Goal: Task Accomplishment & Management: Use online tool/utility

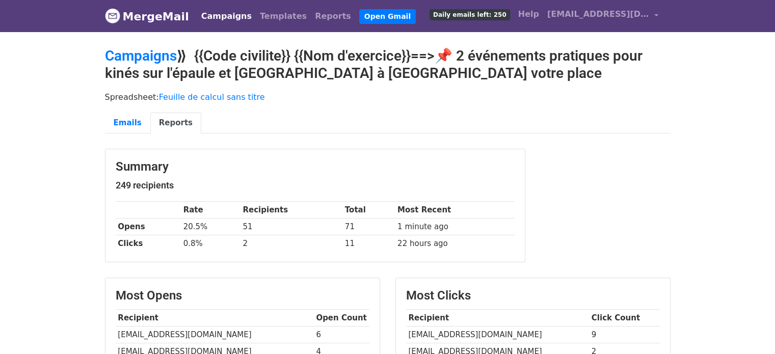
click at [227, 18] on link "Campaigns" at bounding box center [226, 16] width 59 height 20
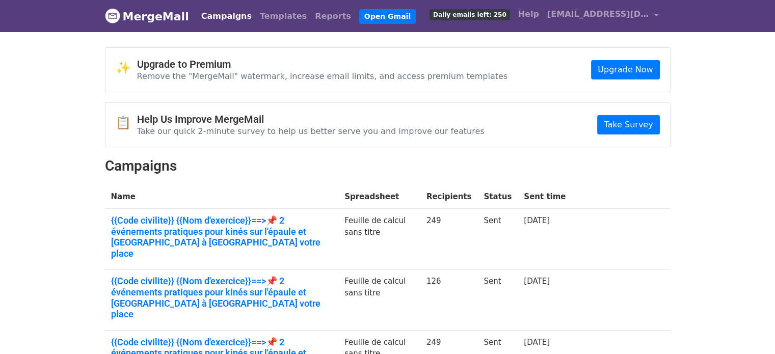
click at [261, 17] on link "Templates" at bounding box center [283, 16] width 55 height 20
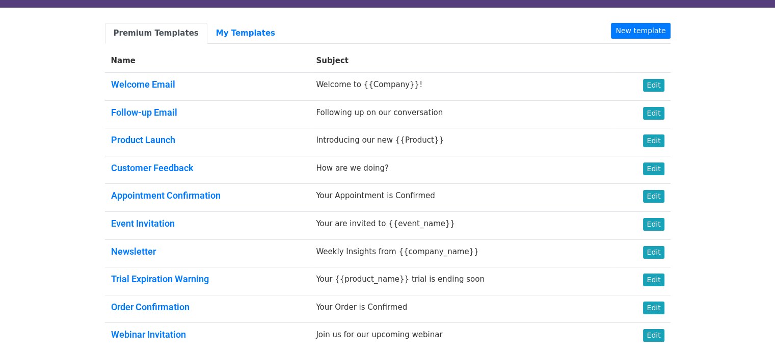
scroll to position [28, 0]
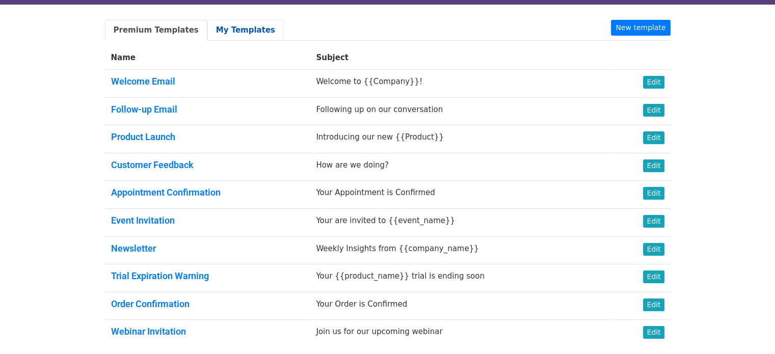
click at [232, 33] on link "My Templates" at bounding box center [245, 30] width 76 height 21
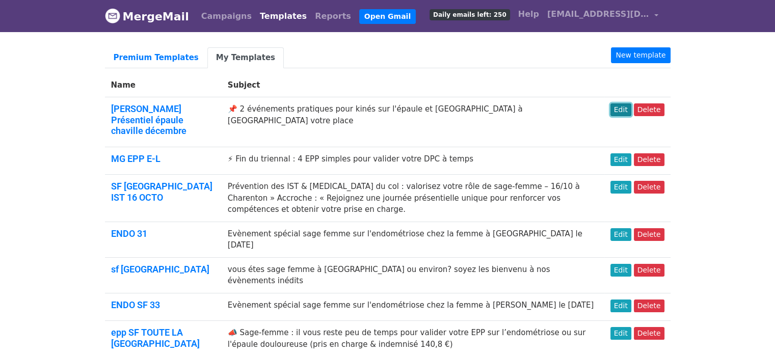
click at [627, 111] on link "Edit" at bounding box center [620, 109] width 21 height 13
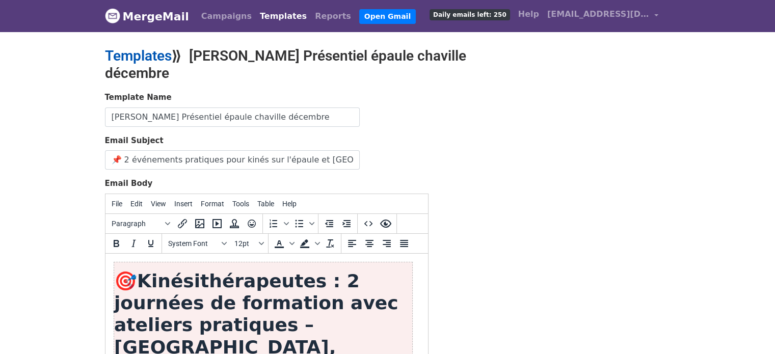
click at [153, 56] on link "Templates" at bounding box center [138, 55] width 67 height 17
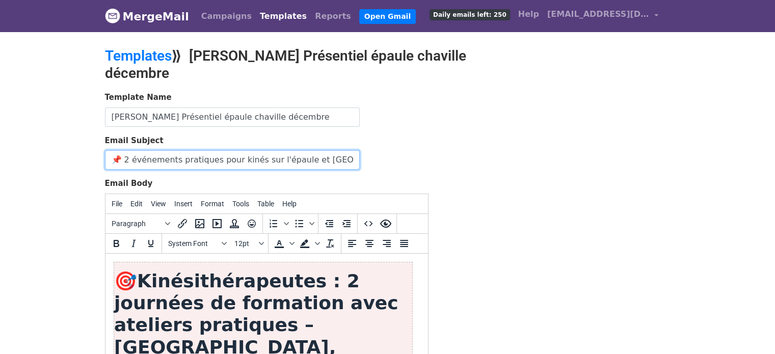
click at [215, 153] on input "📌 2 événements pratiques pour kinés sur l'épaule et [GEOGRAPHIC_DATA] à [GEOGRA…" at bounding box center [232, 159] width 255 height 19
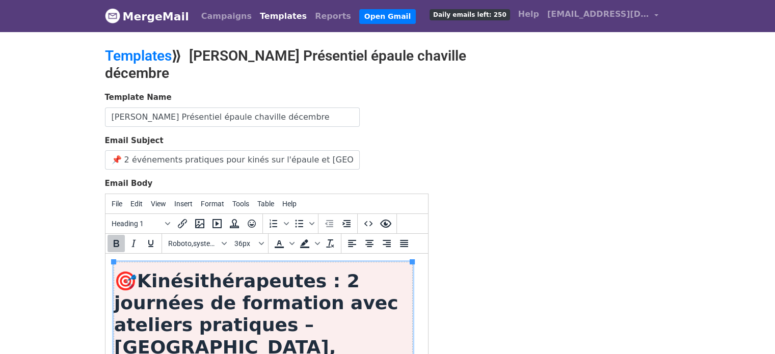
click at [220, 302] on strong "Kinésithérapeutes : 2 journées de formation avec ateliers pratiques – [GEOGRAPH…" at bounding box center [256, 324] width 284 height 109
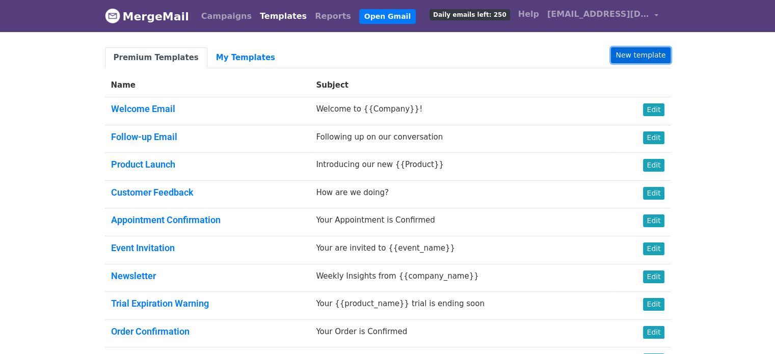
click at [650, 55] on link "New template" at bounding box center [640, 55] width 59 height 16
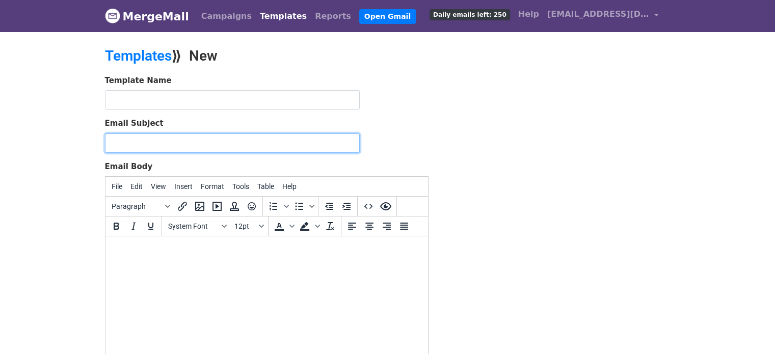
click at [291, 144] on input "Email Subject" at bounding box center [232, 142] width 255 height 19
paste input "📌 2 événements pratiques pour kinés sur l'épaule et cheville à Lille- Réservez …"
drag, startPoint x: 191, startPoint y: 142, endPoint x: 256, endPoint y: 138, distance: 65.9
click at [256, 138] on input "📌 2 événements pratiques pour kinés sur l'épaule et cheville à Lille- Réservez …" at bounding box center [232, 142] width 255 height 19
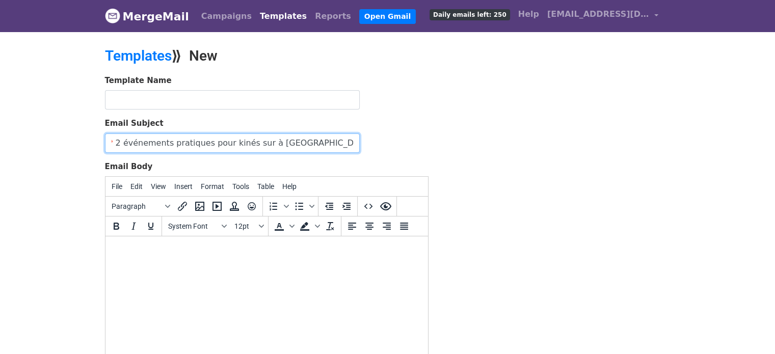
scroll to position [0, 7]
click at [323, 142] on input "📌 2 événements pratiques pour kinés sur l'endométriose à Lille- Réservez votre …" at bounding box center [232, 142] width 255 height 19
click at [167, 142] on input "📌 2 événements pratiques pour kinés sur l'endométriose à Metz- Réservez votre p…" at bounding box center [232, 142] width 255 height 19
click at [175, 142] on input "📌 2 événement pratiques pour kinés sur l'endométriose à Metz- Réservez votre pl…" at bounding box center [232, 142] width 255 height 19
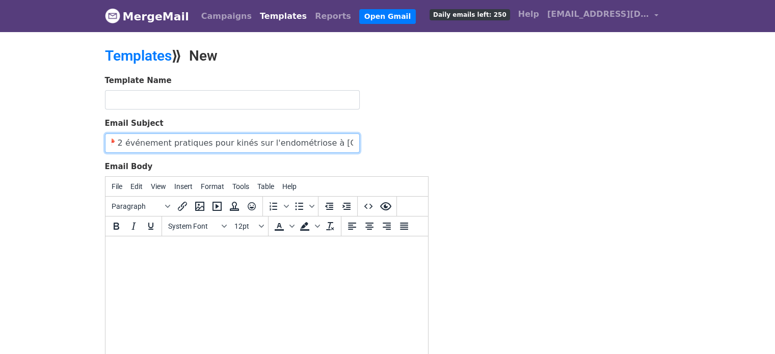
click at [175, 142] on input "📌 2 événement pratiques pour kinés sur l'endométriose à Metz- Réservez votre pl…" at bounding box center [232, 142] width 255 height 19
click at [124, 144] on input "📌 2 événement spécial kiné sur l'endométriose à Metz- Réservez votre place" at bounding box center [232, 142] width 255 height 19
click at [114, 140] on input "📌événement spécial kiné sur l'endométriose à Metz- Réservez votre place" at bounding box center [232, 142] width 255 height 19
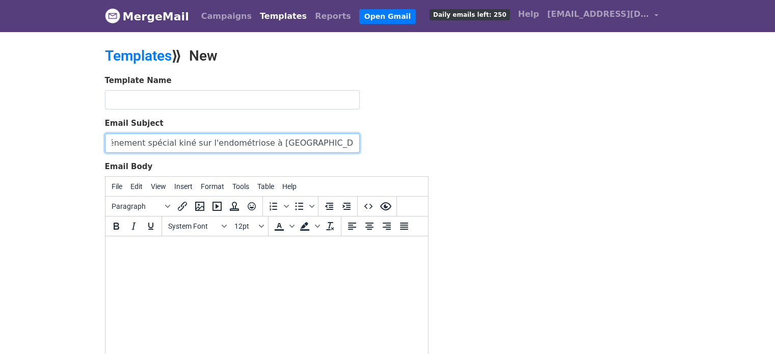
drag, startPoint x: 122, startPoint y: 140, endPoint x: 399, endPoint y: 154, distance: 277.6
click at [399, 154] on form "Template Name Email Subject 📌événement spécial kiné sur l'endométriose à Metz- …" at bounding box center [267, 254] width 324 height 359
click at [283, 143] on input "📌événement spécial kiné sur l'endométriose à Metz- Réservez votre place" at bounding box center [232, 142] width 255 height 19
drag, startPoint x: 283, startPoint y: 140, endPoint x: 480, endPoint y: 150, distance: 196.9
click at [480, 150] on div "Template Name Email Subject 📌événement spécial kiné sur l'endométriose à Metz- …" at bounding box center [387, 254] width 581 height 359
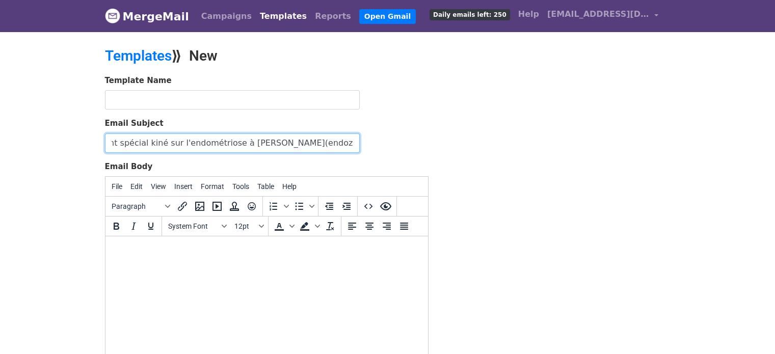
scroll to position [0, 0]
drag, startPoint x: 288, startPoint y: 146, endPoint x: 77, endPoint y: 146, distance: 210.4
click at [77, 146] on body "MergeMail Campaigns Templates Reports Open Gmail Daily emails left: 250 Help cl…" at bounding box center [387, 237] width 775 height 474
type input "📌événement spécial kiné sur l'endométriose à Metz- Triboulet Christine(endozen))"
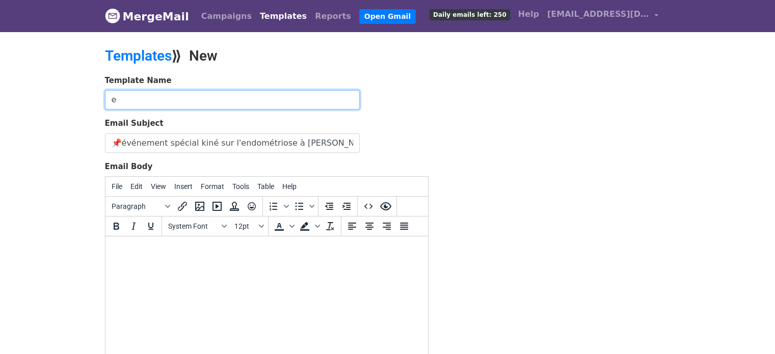
click at [317, 96] on input "e" at bounding box center [232, 99] width 255 height 19
type input "endométriose Metz"
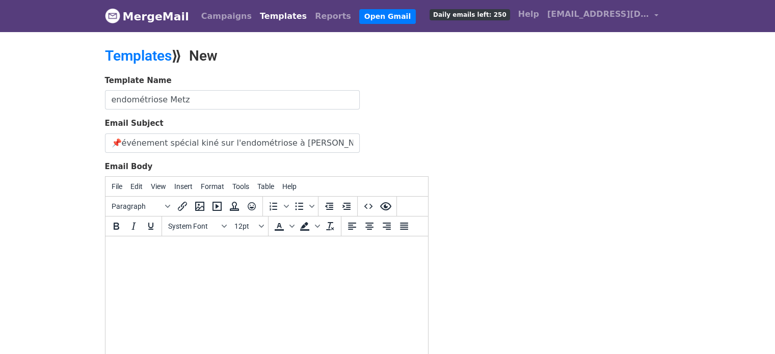
click at [227, 264] on html at bounding box center [266, 250] width 323 height 28
paste body
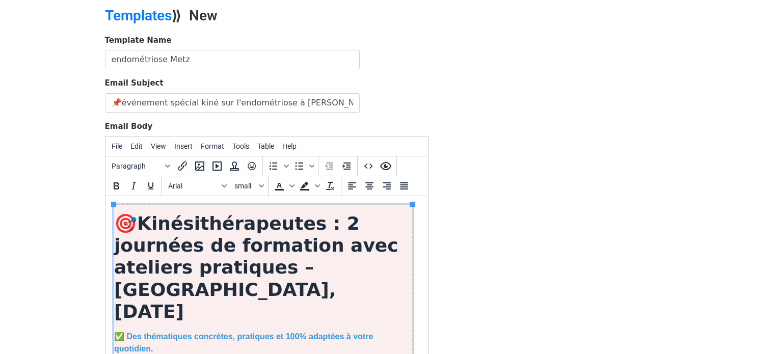
drag, startPoint x: 422, startPoint y: 324, endPoint x: 545, endPoint y: 378, distance: 133.9
click at [334, 223] on h1 "🎯 Kinésithérapeutes : 2 journées de formation avec ateliers pratiques – Lille, …" at bounding box center [263, 267] width 298 height 110
click at [203, 274] on strong "Kinésithérapeutes : 2 journées de formation avec ateliers pratiques – Lille, dé…" at bounding box center [256, 267] width 284 height 109
click at [245, 272] on strong "Kinésithérapeutes : 2 journées de formation avec ateliers pratiques – Lille, dé…" at bounding box center [256, 267] width 284 height 109
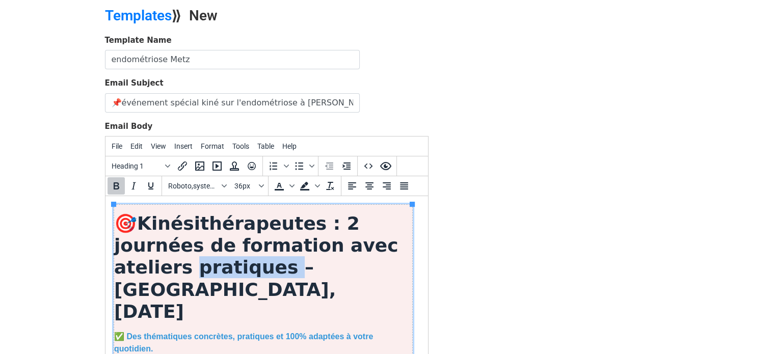
click at [245, 272] on strong "Kinésithérapeutes : 2 journées de formation avec ateliers pratiques – Lille, dé…" at bounding box center [256, 267] width 284 height 109
click at [169, 272] on strong "Kinésithérapeutes : 2 journées de formation avec ateliers pratiques – Lille, dé…" at bounding box center [256, 267] width 284 height 109
click at [209, 267] on strong "Kinésithérapeutes : 2 journées de formation avec ateliers pratiques – Lille, dé…" at bounding box center [256, 267] width 284 height 109
click at [146, 263] on strong "Kinésithérapeutes : 2 journées de formation avec ateliers pratiques – Lille, dé…" at bounding box center [256, 267] width 284 height 109
click at [211, 247] on strong "Kinésithérapeutes : 2 journées de formation avec ateliers pratiques – Lille, dé…" at bounding box center [256, 267] width 284 height 109
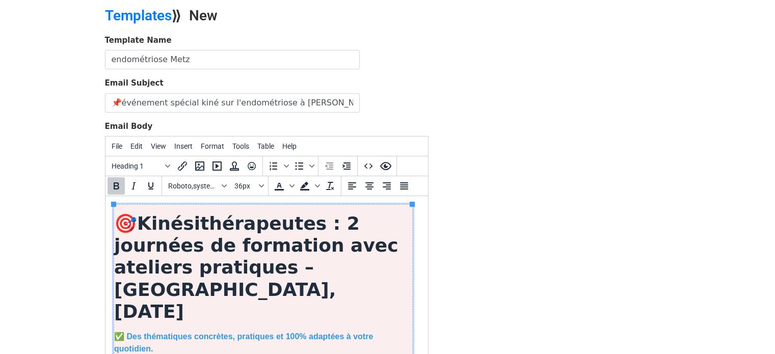
click at [263, 237] on strong "Kinésithérapeutes : 2 journées de formation avec ateliers pratiques – Lille, dé…" at bounding box center [256, 267] width 284 height 109
drag, startPoint x: 263, startPoint y: 237, endPoint x: 234, endPoint y: 241, distance: 29.3
click at [234, 241] on strong "Kinésithérapeutes : 2 journées de formation avec ateliers pratiques – Lille, dé…" at bounding box center [256, 267] width 284 height 109
click at [254, 249] on strong "Kinésithérapeutes : 2 journées de formation avec ateliers pratiques – Lille, dé…" at bounding box center [256, 267] width 284 height 109
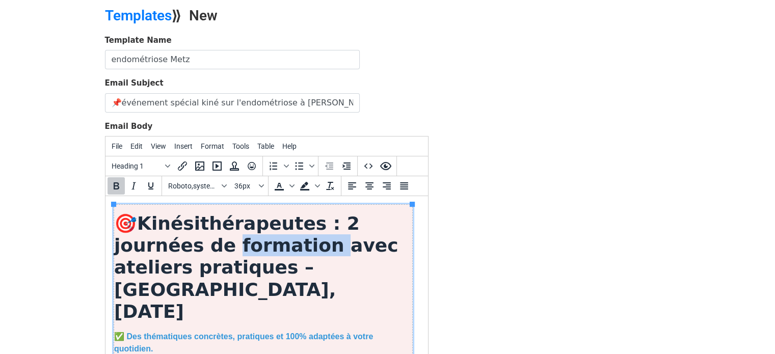
click at [254, 249] on strong "Kinésithérapeutes : 2 journées de formation avec ateliers pratiques – Lille, dé…" at bounding box center [256, 267] width 284 height 109
click at [289, 273] on strong "Kinésithérapeutes : 2 journées de formation avec ateliers pratiques – Lille, dé…" at bounding box center [256, 267] width 284 height 109
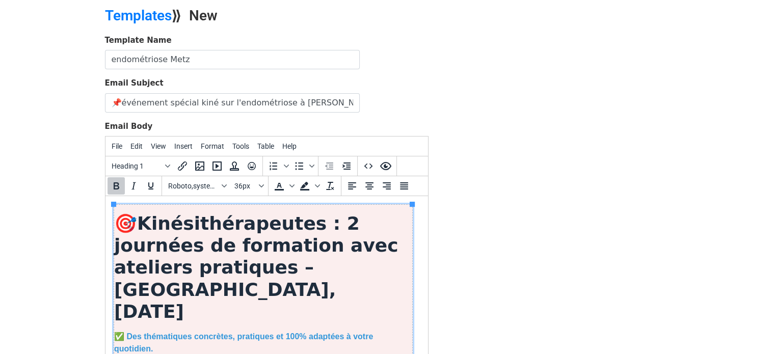
click at [305, 270] on strong "Kinésithérapeutes : 2 journées de formation avec ateliers pratiques – Lille, dé…" at bounding box center [256, 267] width 284 height 109
click at [118, 291] on strong "Kinésithérapeutes : 2 journées de formation avec ateliers pratiques – Metz, déc…" at bounding box center [256, 267] width 284 height 109
click at [279, 290] on h1 "🎯 Kinésithérapeutes : 2 journées de formation avec ateliers pratiques – Metz, 1…" at bounding box center [263, 267] width 298 height 110
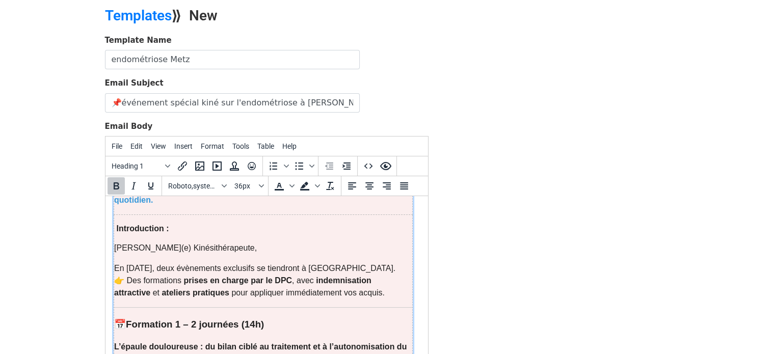
scroll to position [151, 0]
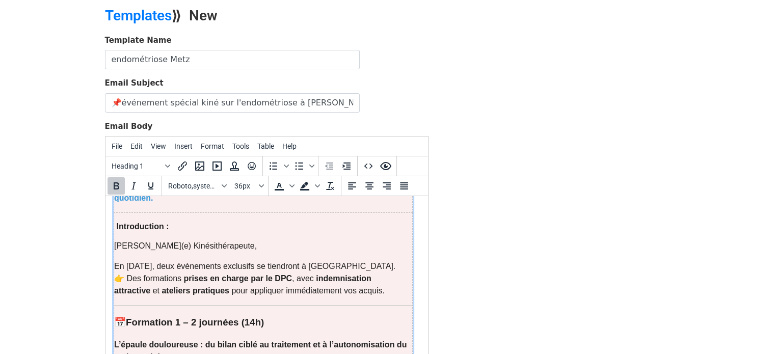
click at [343, 260] on p "En décembre 2025, deux évènements exclusifs se tiendront à Lille. 👉 Des formati…" at bounding box center [263, 278] width 298 height 37
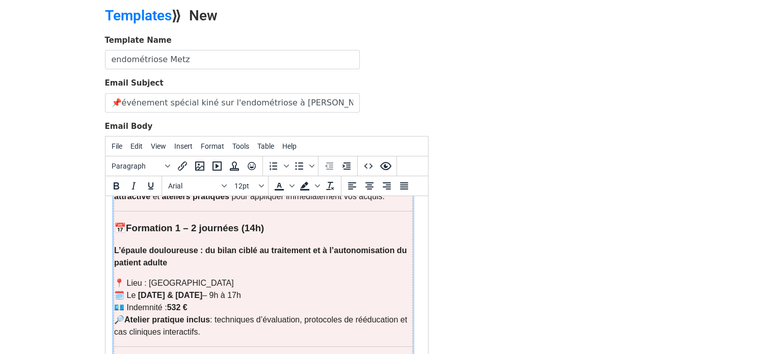
scroll to position [252, 0]
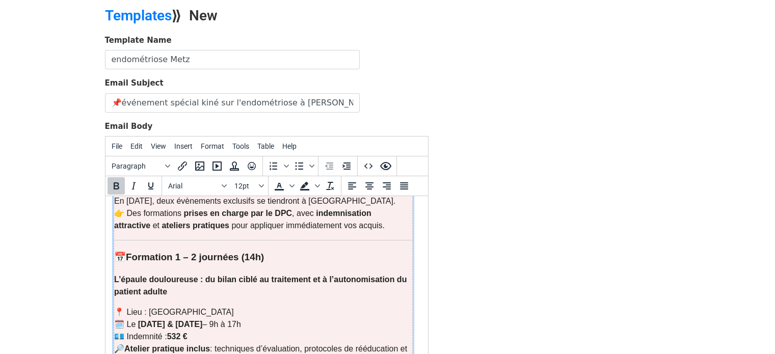
scroll to position [279, 0]
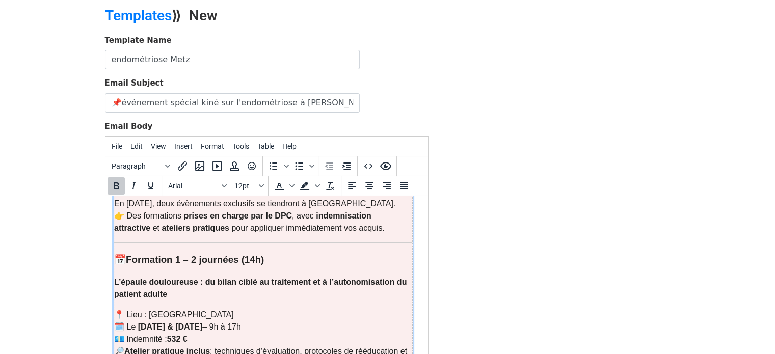
click at [164, 309] on p "📍 Lieu : Lille 🗓️ Le 1er & 2 décembre 2025 – 9h à 17h 💶 Indemnité : 532 € 🔎 Ate…" at bounding box center [263, 339] width 298 height 61
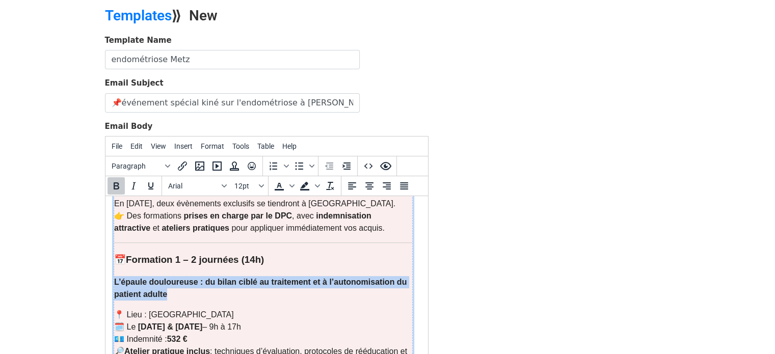
drag, startPoint x: 168, startPoint y: 267, endPoint x: 113, endPoint y: 261, distance: 54.9
click at [114, 276] on p "L’épaule douloureuse : du bilan ciblé au traitement et à l’autonomisation du pa…" at bounding box center [263, 288] width 298 height 24
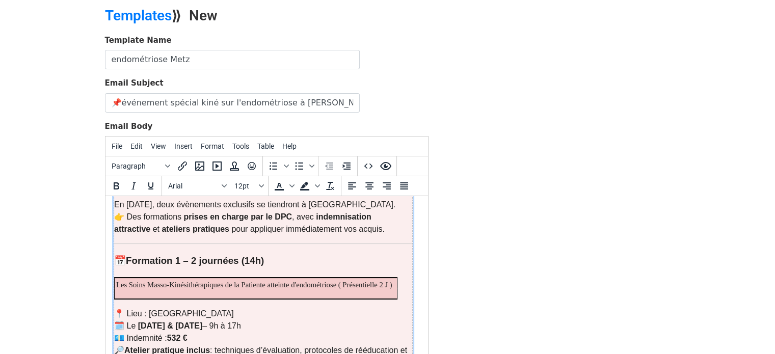
scroll to position [279, 0]
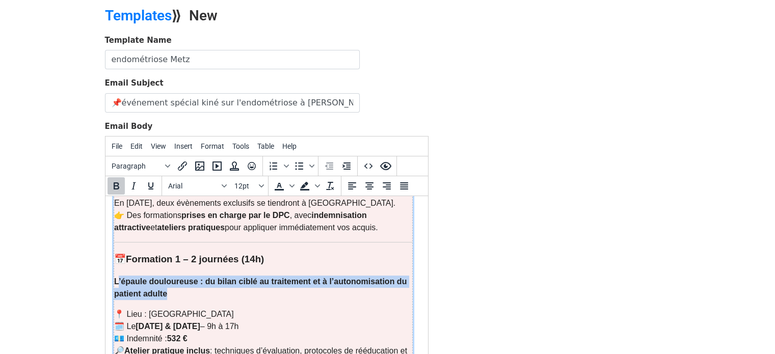
drag, startPoint x: 170, startPoint y: 270, endPoint x: 117, endPoint y: 261, distance: 53.6
click at [117, 276] on p "L’épaule douloureuse : du bilan ciblé au traitement et à l’autonomisation du pa…" at bounding box center [263, 288] width 298 height 24
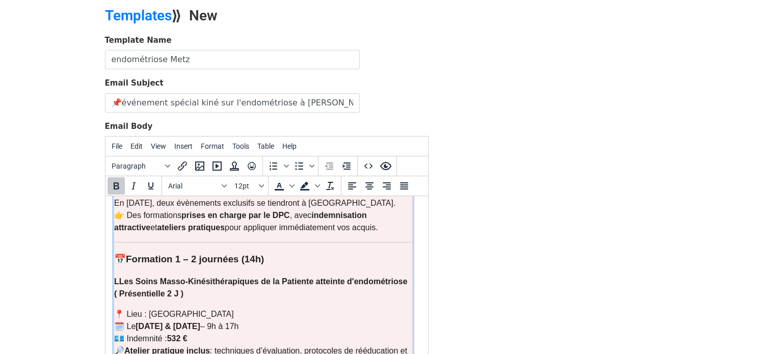
click at [117, 277] on strong "LLes Soins Masso-Kinésithérapiques de la Patiente atteinte d'endométriose ( Pré…" at bounding box center [260, 287] width 293 height 21
click at [144, 322] on strong "1er & 2 décembre 2025" at bounding box center [167, 326] width 65 height 9
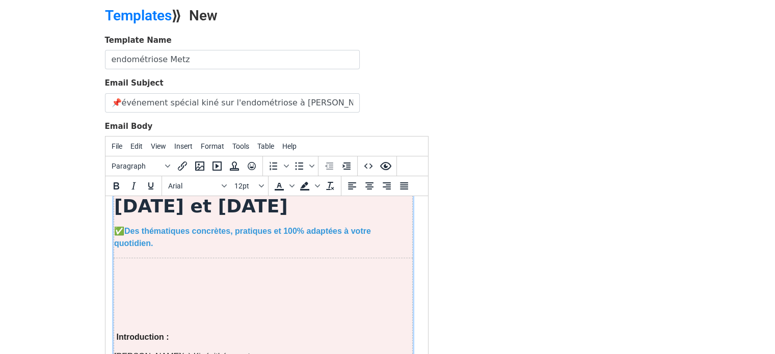
scroll to position [108, 0]
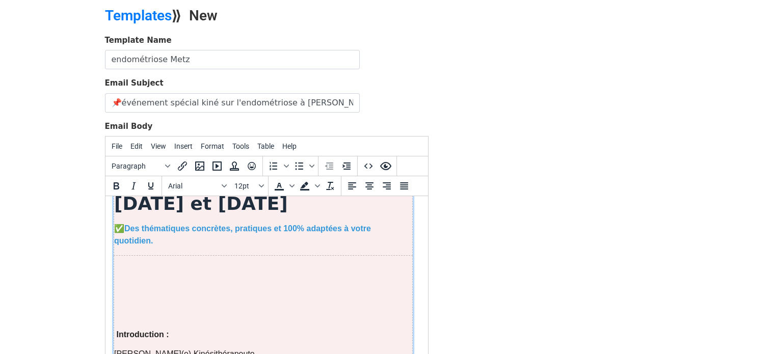
drag, startPoint x: 423, startPoint y: 263, endPoint x: 542, endPoint y: 429, distance: 203.3
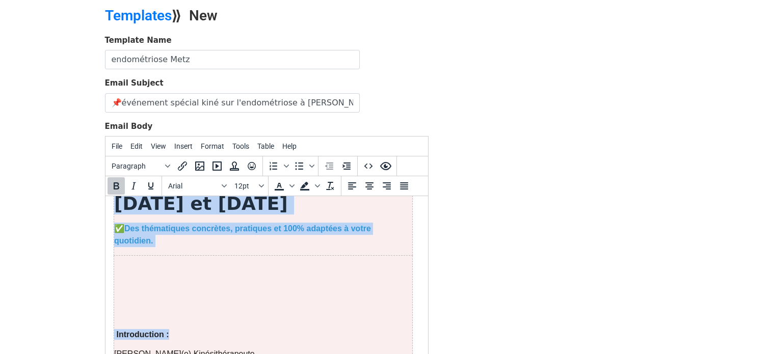
drag, startPoint x: 169, startPoint y: 315, endPoint x: 103, endPoint y: 298, distance: 68.0
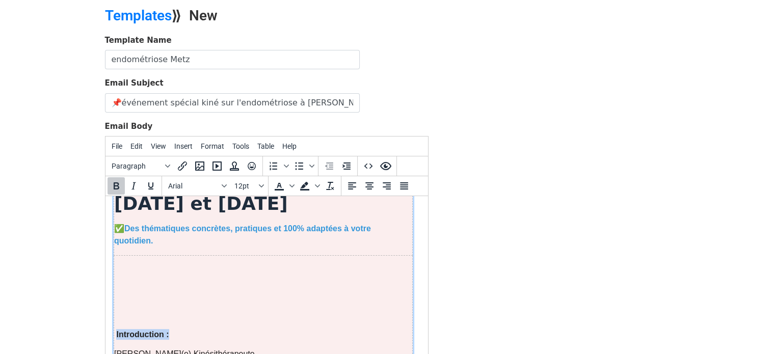
drag, startPoint x: 176, startPoint y: 310, endPoint x: 117, endPoint y: 312, distance: 59.6
click at [117, 329] on p "Introduction :" at bounding box center [263, 334] width 298 height 11
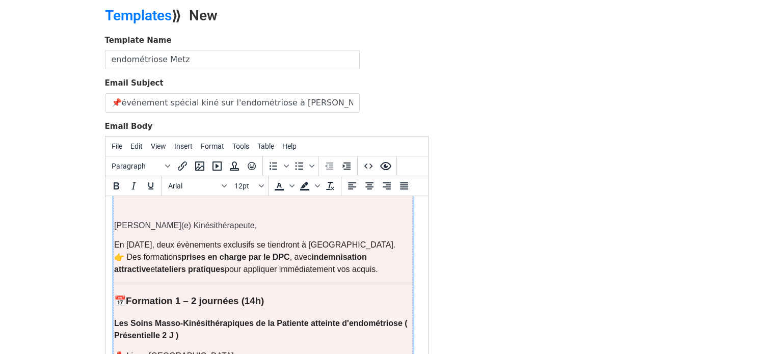
scroll to position [232, 0]
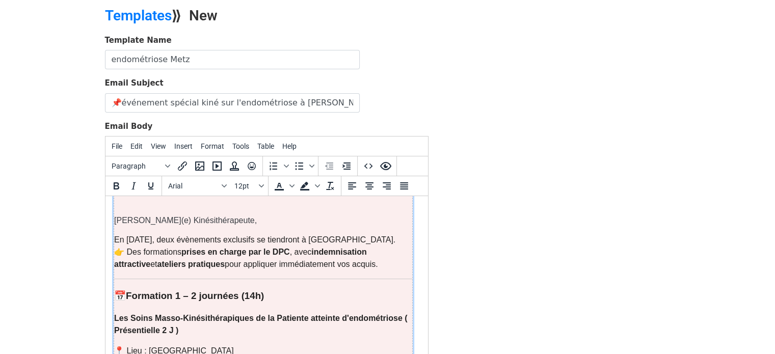
click at [353, 240] on p "En décembre 2025, deux évènements exclusifs se tiendront à Metz. 👉 Des formatio…" at bounding box center [263, 252] width 298 height 37
click at [368, 241] on p "En décembre 2025, deux évènements exclusifs se tiendront à Metz. 👉 Des formatio…" at bounding box center [263, 252] width 298 height 37
click at [343, 241] on p "En décembre 2025, deux évènements exclusifs se tiendront à Metz. 👉 Des formatio…" at bounding box center [263, 252] width 298 height 37
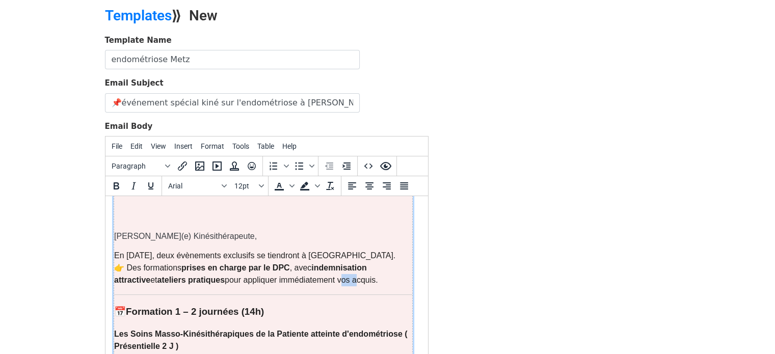
scroll to position [229, 0]
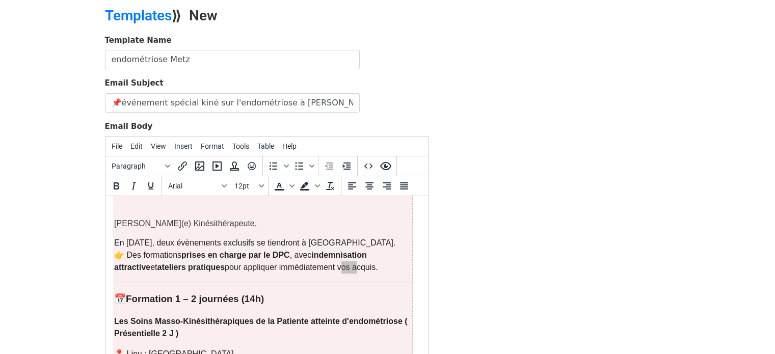
click at [60, 118] on body "MergeMail Campaigns Templates Reports Open Gmail Daily emails left: 250 Help cl…" at bounding box center [387, 197] width 775 height 474
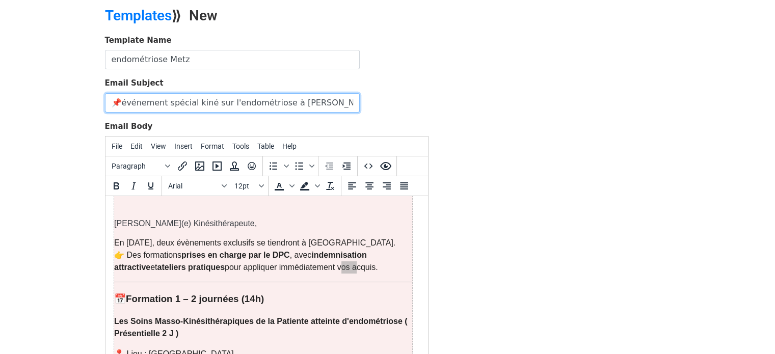
click at [316, 101] on input "📌événement spécial kiné sur l'endométriose à Metz- Triboulet Christine(endozen))" at bounding box center [232, 102] width 255 height 19
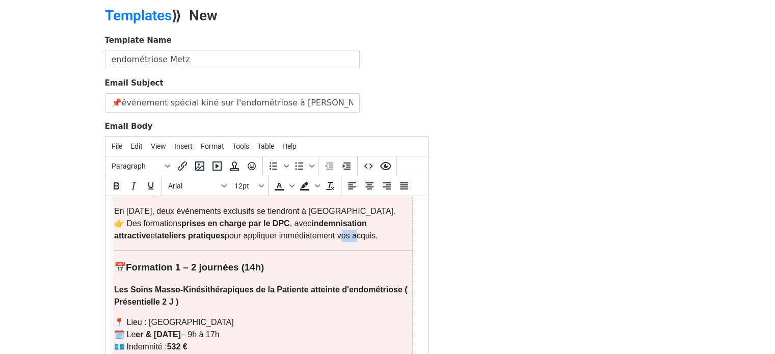
scroll to position [273, 0]
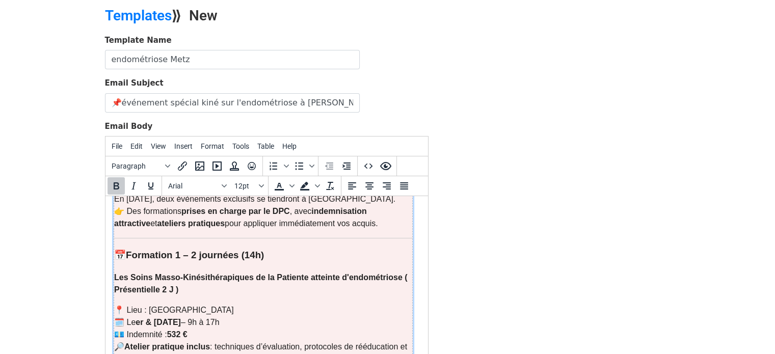
click at [153, 318] on strong "er & 2 décembre 2025" at bounding box center [157, 322] width 45 height 9
click at [139, 318] on strong "er & 2 décembre 2025" at bounding box center [157, 322] width 45 height 9
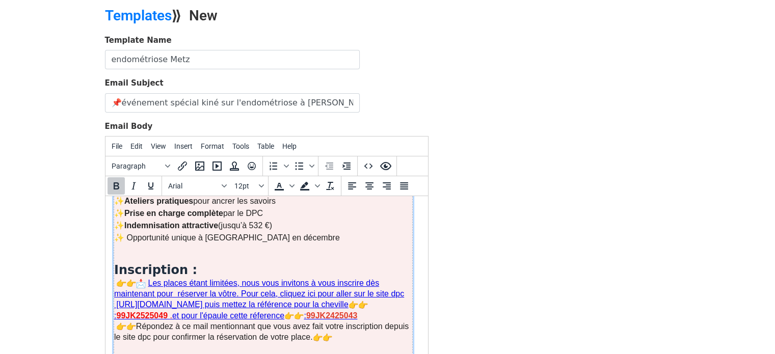
scroll to position [503, 0]
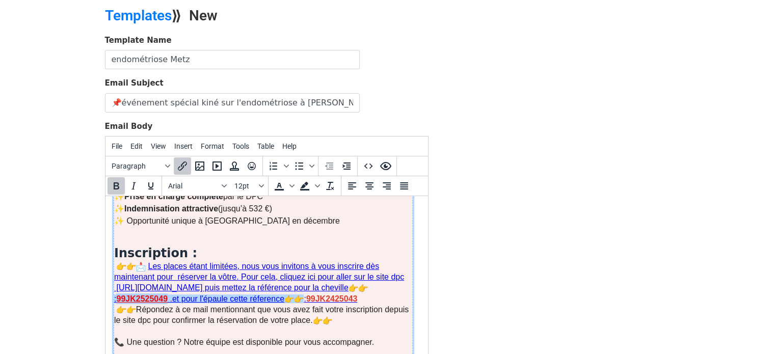
drag, startPoint x: 191, startPoint y: 275, endPoint x: 140, endPoint y: 278, distance: 51.0
click at [140, 295] on span "99JK2525049" at bounding box center [142, 299] width 53 height 9
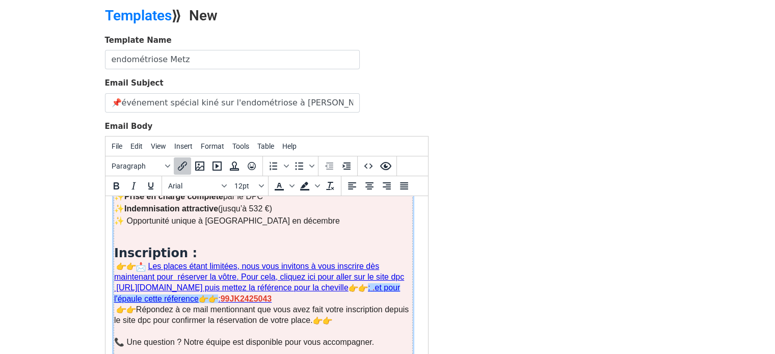
scroll to position [486, 0]
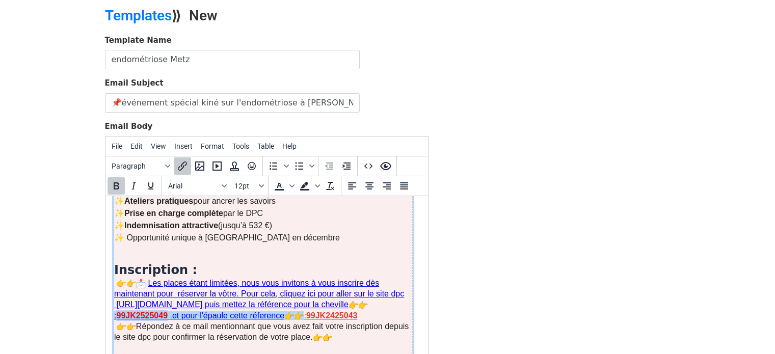
click at [167, 311] on strong "99JK2525049" at bounding box center [141, 315] width 51 height 9
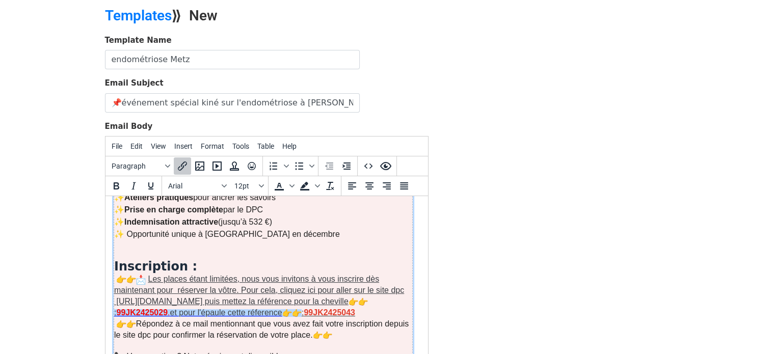
drag, startPoint x: 193, startPoint y: 290, endPoint x: 306, endPoint y: 293, distance: 113.7
click at [301, 309] on link ": 99JK2425029 . et pour l'épaule cette réference" at bounding box center [208, 313] width 188 height 8
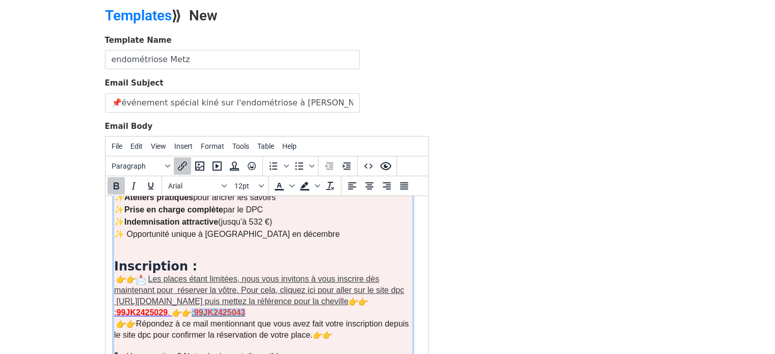
click at [245, 308] on font "99JK2425043" at bounding box center [219, 312] width 51 height 9
click at [387, 280] on link "Les places étant limitées, nous vous invitons à vous inscrire dès maintenant po…" at bounding box center [259, 290] width 290 height 31
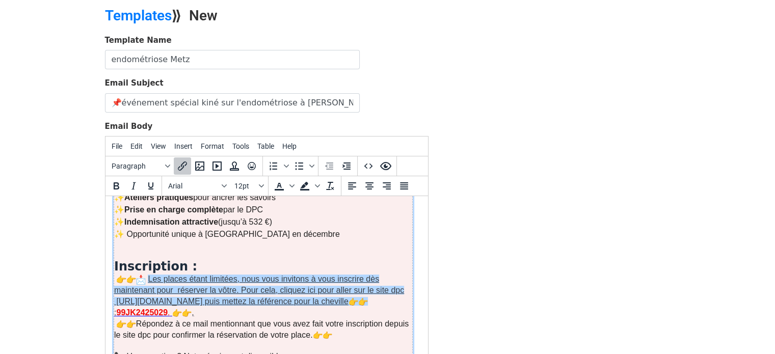
click at [387, 280] on link "Les places étant limitées, nous vous invitons à vous inscrire dès maintenant po…" at bounding box center [259, 290] width 290 height 31
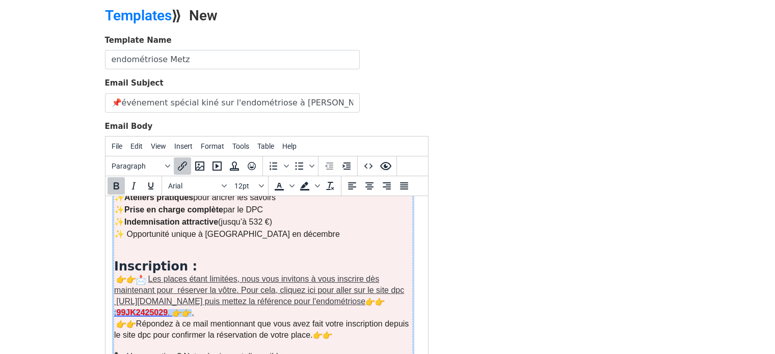
click at [167, 308] on b "99JK2425029" at bounding box center [141, 312] width 51 height 9
copy b "99JK2425029"
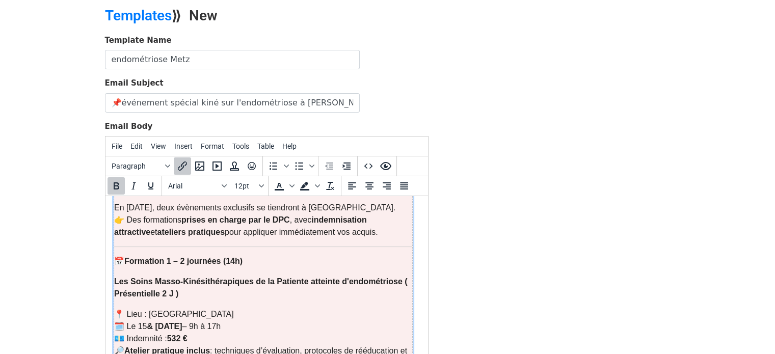
scroll to position [279, 0]
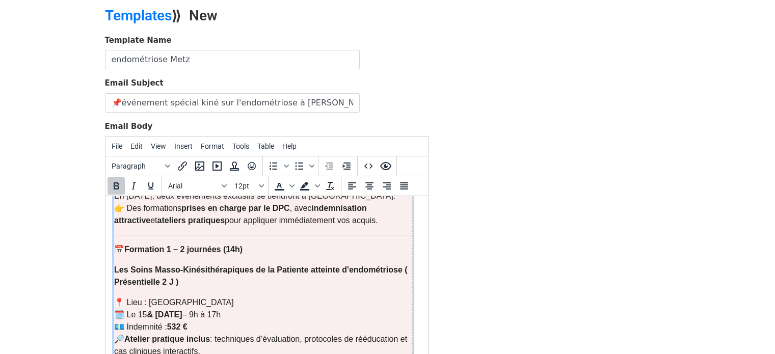
click at [196, 304] on p "📍 Lieu : Metz 🗓️ Le 15 & 16 décembre 2025 – 9h à 17h 💶 Indemnité : 532 € 🔎 Atel…" at bounding box center [263, 327] width 298 height 61
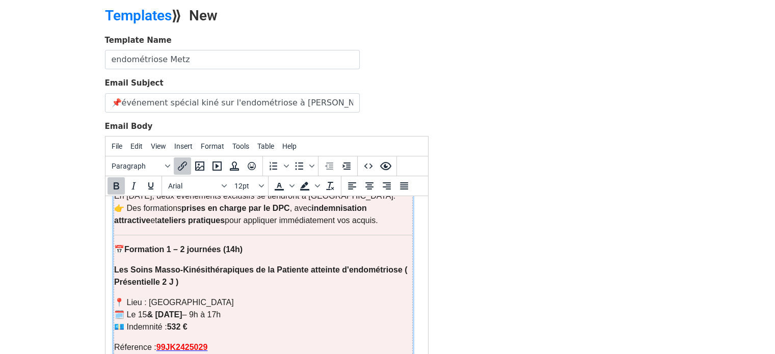
click at [151, 341] on p "Réference : 99JK2425029 🔎 Atelier pratique inclus : techniques d’évaluation, pr…" at bounding box center [263, 359] width 298 height 37
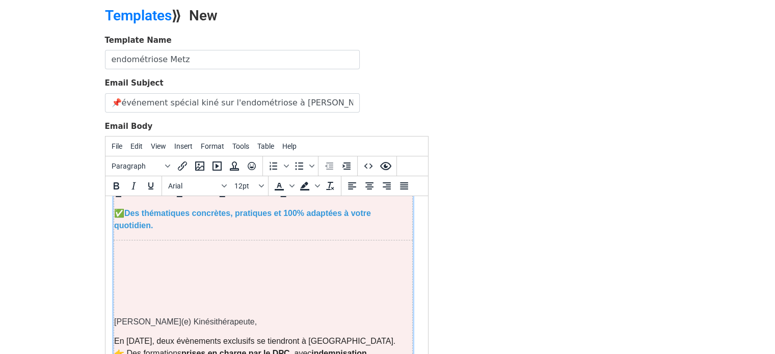
scroll to position [126, 0]
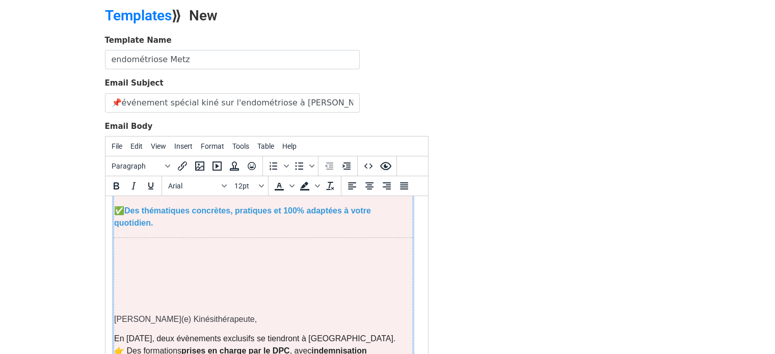
drag, startPoint x: 425, startPoint y: 259, endPoint x: 536, endPoint y: 429, distance: 202.9
drag, startPoint x: 163, startPoint y: 226, endPoint x: 163, endPoint y: 282, distance: 56.0
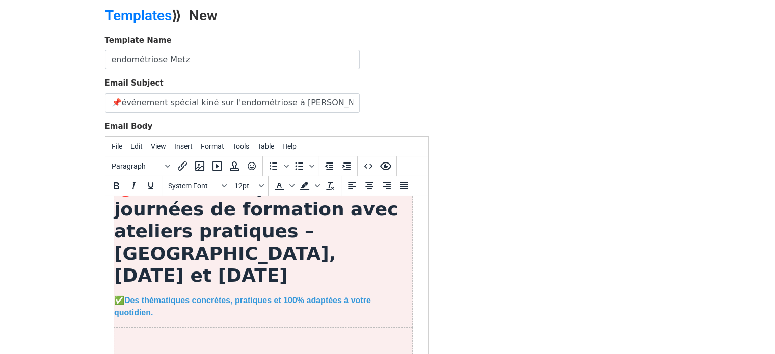
scroll to position [0, 0]
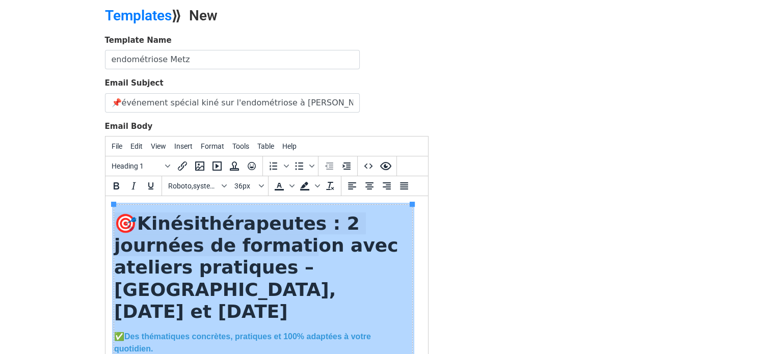
drag, startPoint x: 163, startPoint y: 282, endPoint x: 295, endPoint y: 245, distance: 136.6
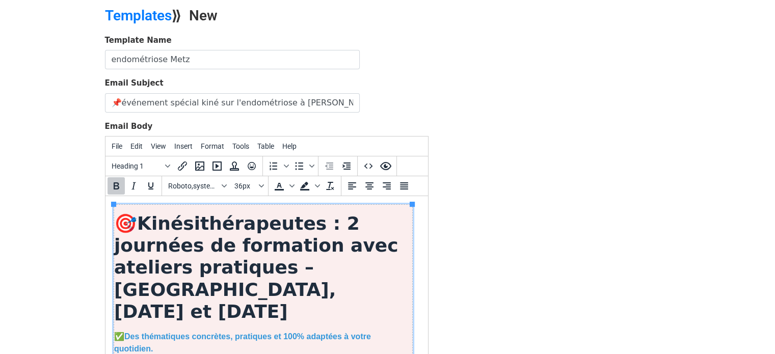
click at [325, 243] on strong "Kinésithérapeutes : 2 journées de formation avec ateliers pratiques – Metz, 15 …" at bounding box center [256, 267] width 284 height 109
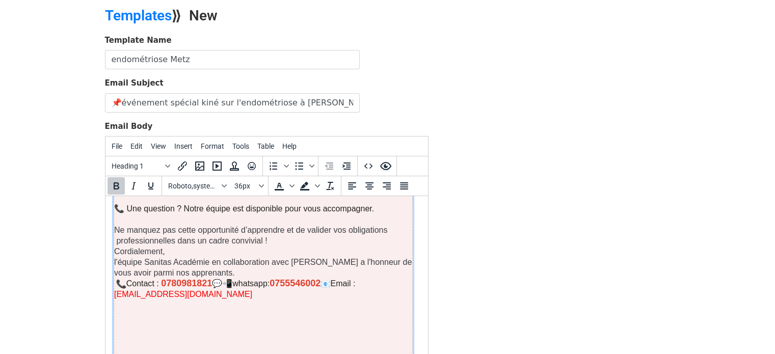
scroll to position [667, 0]
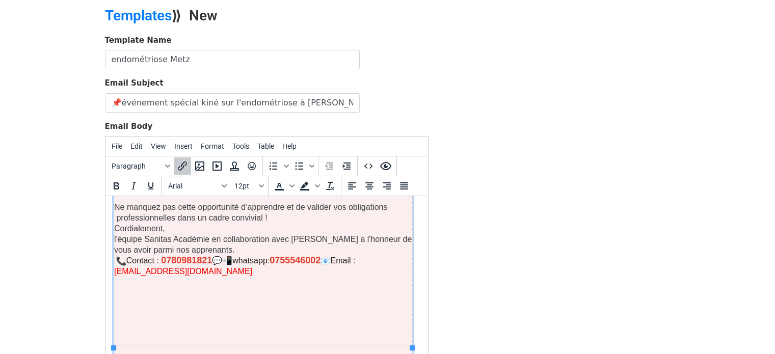
click at [316, 302] on td "Cher(e) Kinésithérapeute, En décembre 2025, deux évènements exclusifs se tiendr…" at bounding box center [263, 20] width 299 height 649
click at [342, 255] on p "Contact : 0780981821 💬📲whatsapp: 0755546002 Email : claudelejeune1991@gmail.com﻿" at bounding box center [263, 265] width 298 height 21
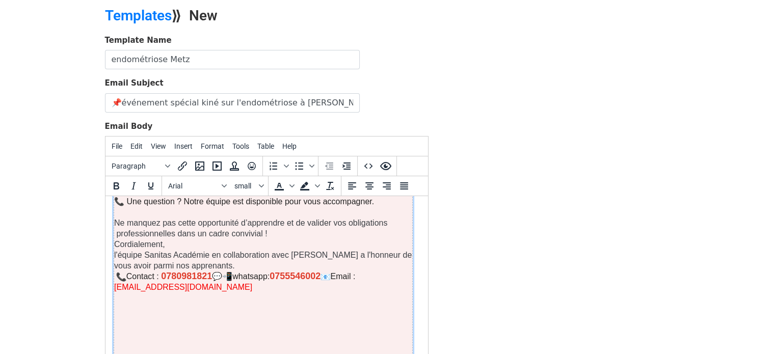
click at [174, 283] on span "[EMAIL_ADDRESS][DOMAIN_NAME]" at bounding box center [183, 287] width 138 height 9
click at [182, 164] on icon "Insert/edit link" at bounding box center [182, 166] width 9 height 9
select select "_blank"
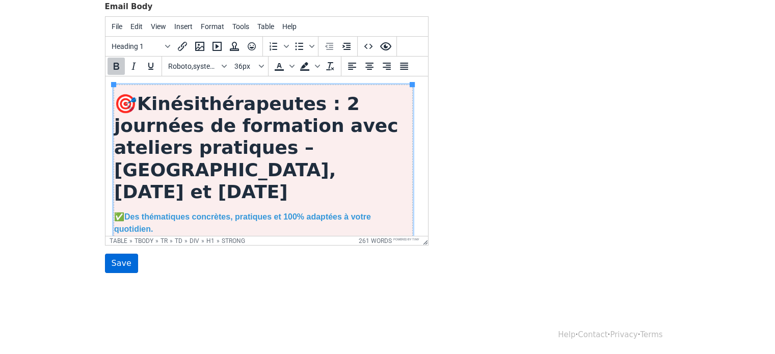
scroll to position [0, 0]
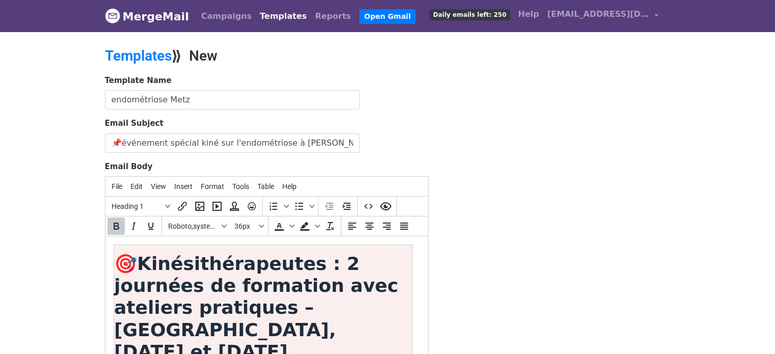
click at [312, 108] on input "endométriose Metz" at bounding box center [232, 99] width 255 height 19
click at [159, 98] on input "endométriose Metz 15/16 décembre" at bounding box center [232, 99] width 255 height 19
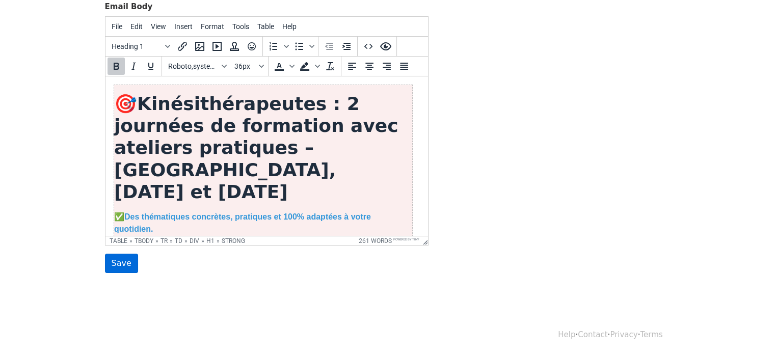
type input "endométriose kiné Metz 15/16 décembre"
click at [121, 260] on input "Save" at bounding box center [121, 263] width 33 height 19
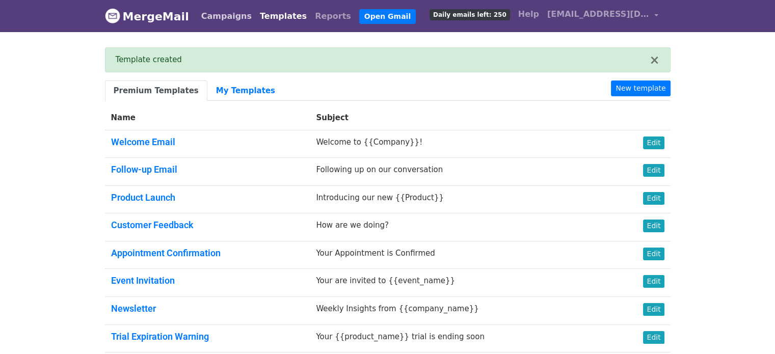
click at [214, 17] on link "Campaigns" at bounding box center [226, 16] width 59 height 20
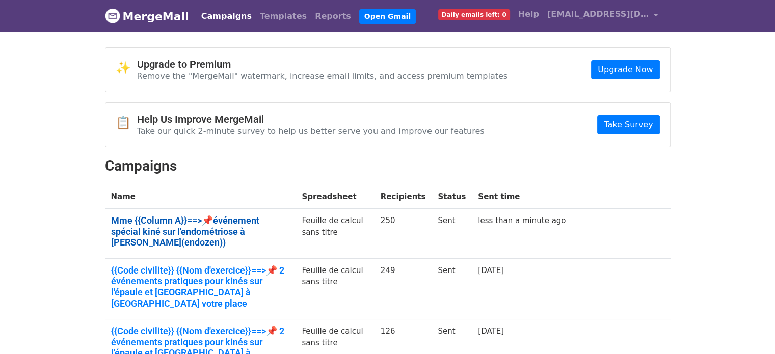
click at [148, 223] on link "Mme {{Column A}}==>📌événement spécial kiné sur l'endométriose à Metz- Triboulet…" at bounding box center [200, 231] width 179 height 33
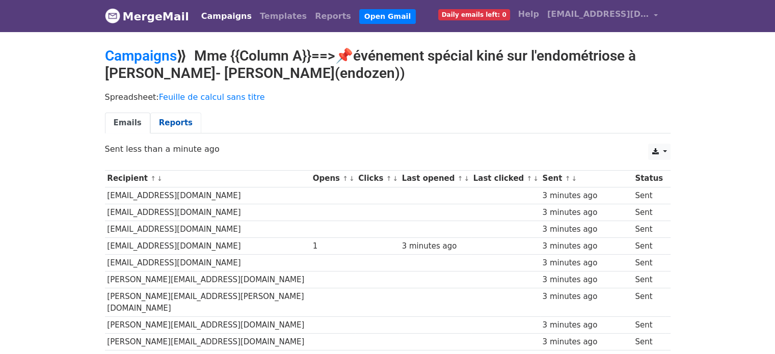
click at [164, 124] on link "Reports" at bounding box center [175, 123] width 51 height 21
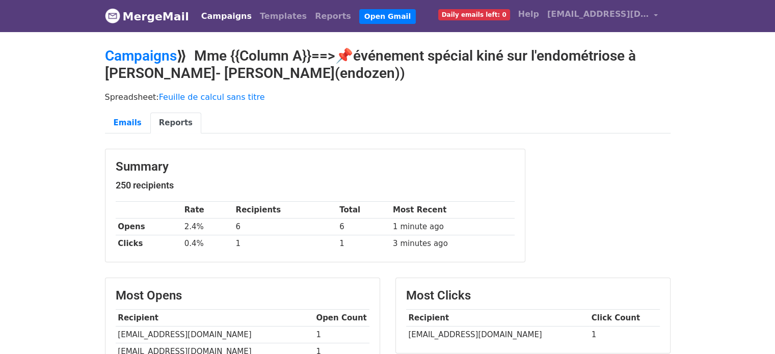
drag, startPoint x: 782, startPoint y: 153, endPoint x: 782, endPoint y: 134, distance: 19.4
click at [774, 134] on html "MergeMail Campaigns Templates Reports Open Gmail Daily emails left: 0 Help clau…" at bounding box center [387, 316] width 775 height 632
click at [137, 122] on link "Emails" at bounding box center [127, 123] width 45 height 21
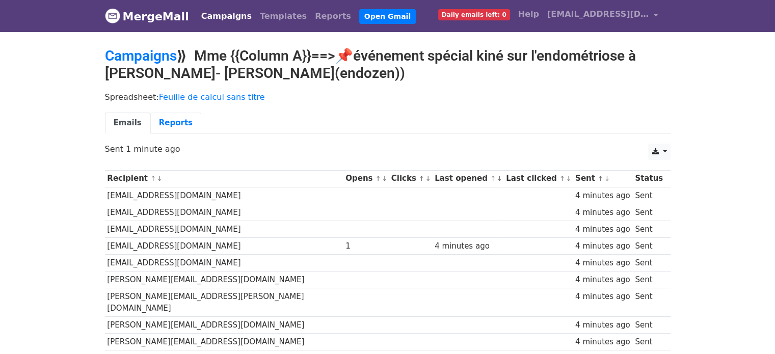
click at [169, 121] on link "Reports" at bounding box center [175, 123] width 51 height 21
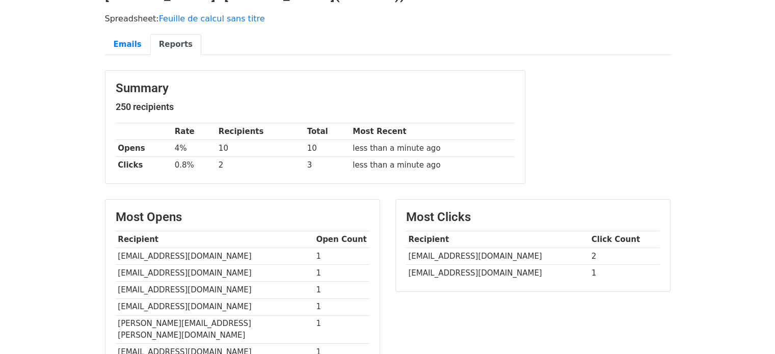
scroll to position [79, 0]
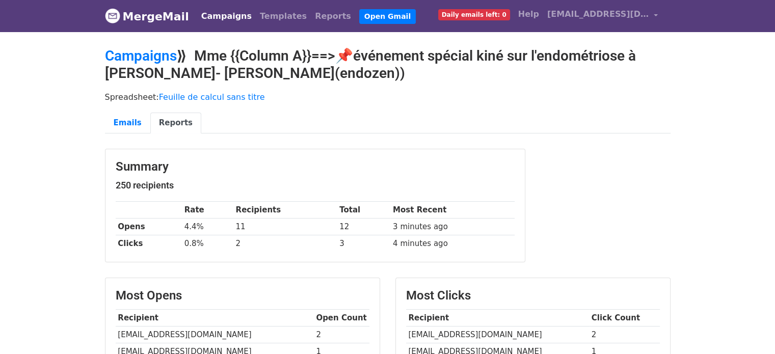
click at [226, 16] on link "Campaigns" at bounding box center [226, 16] width 59 height 20
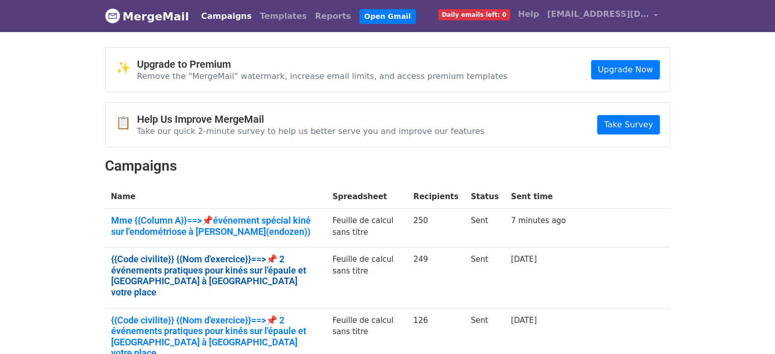
click at [164, 269] on link "{{Code civilite}} {{Nom d'exercice}}==>📌 2 événements pratiques pour kinés sur …" at bounding box center [215, 276] width 209 height 44
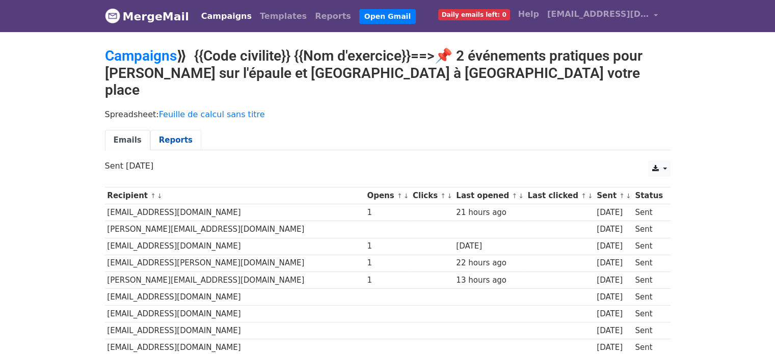
click at [161, 130] on link "Reports" at bounding box center [175, 140] width 51 height 21
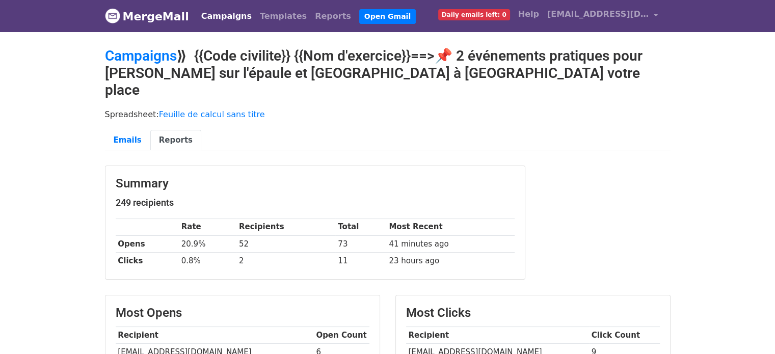
drag, startPoint x: 782, startPoint y: 135, endPoint x: 782, endPoint y: 38, distance: 96.8
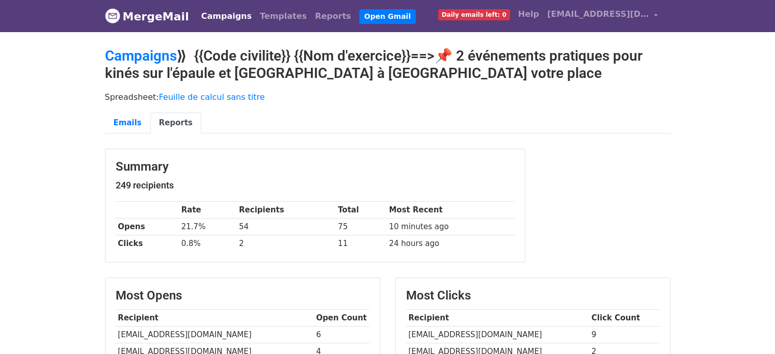
click at [204, 10] on link "Campaigns" at bounding box center [226, 16] width 59 height 20
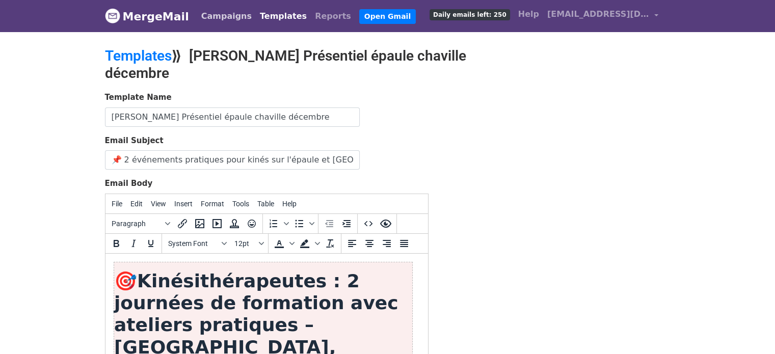
click at [229, 20] on link "Campaigns" at bounding box center [226, 16] width 59 height 20
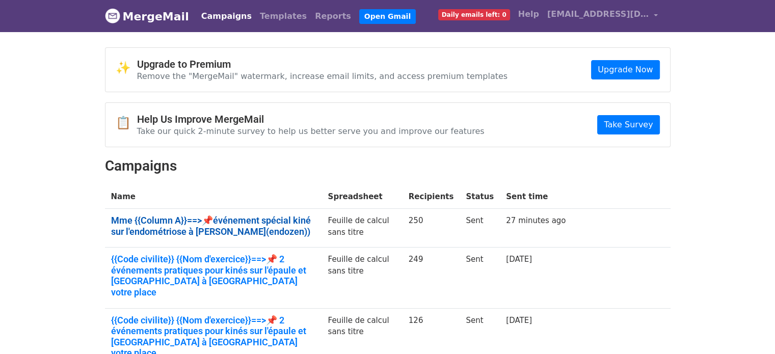
click at [194, 223] on link "Mme {{Column A}}==>📌événement spécial kiné sur l'endométriose à [PERSON_NAME](e…" at bounding box center [213, 226] width 205 height 22
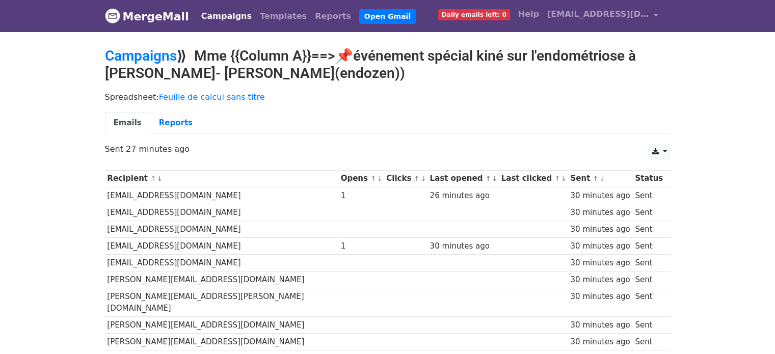
click at [163, 132] on div "Emails Reports" at bounding box center [387, 126] width 581 height 26
click at [165, 126] on link "Reports" at bounding box center [175, 123] width 51 height 21
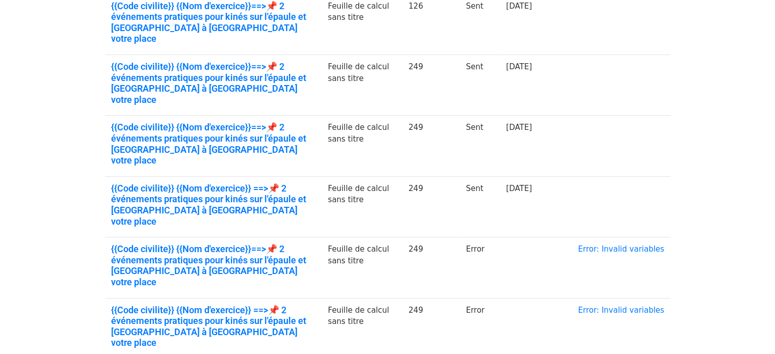
scroll to position [381, 0]
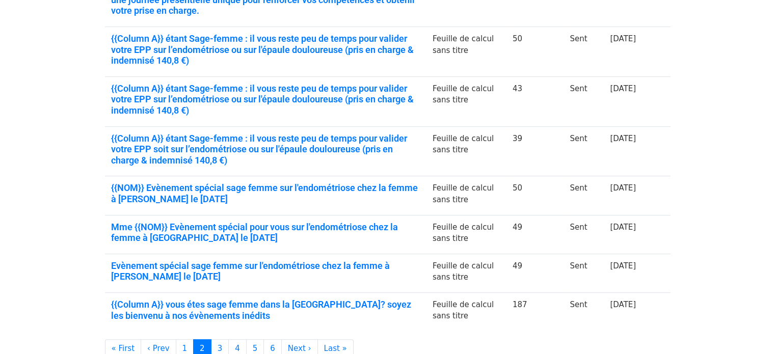
scroll to position [356, 0]
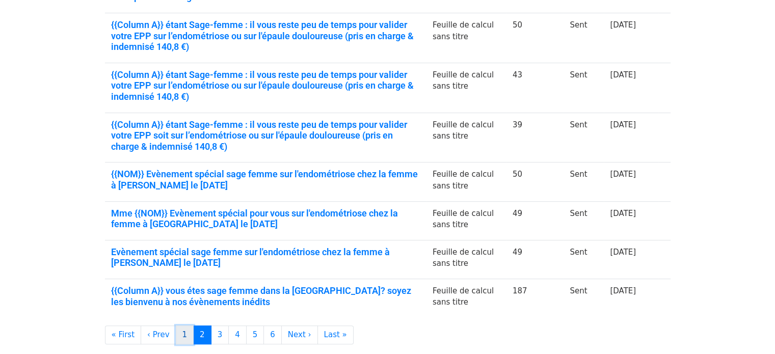
click at [182, 326] on link "1" at bounding box center [185, 335] width 18 height 19
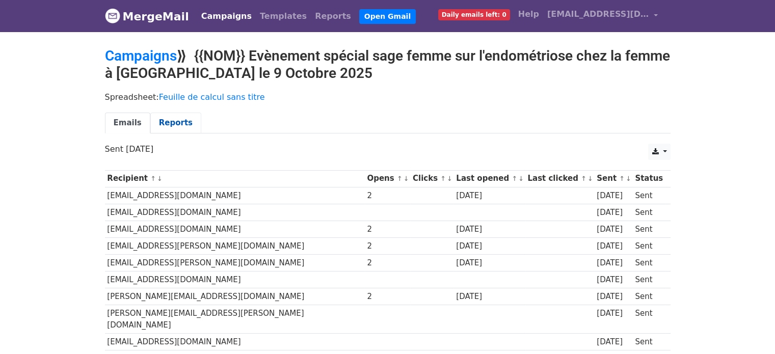
click at [175, 121] on link "Reports" at bounding box center [175, 123] width 51 height 21
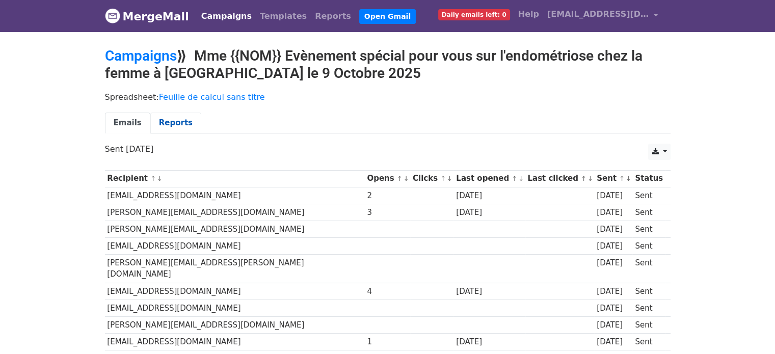
click at [165, 123] on link "Reports" at bounding box center [175, 123] width 51 height 21
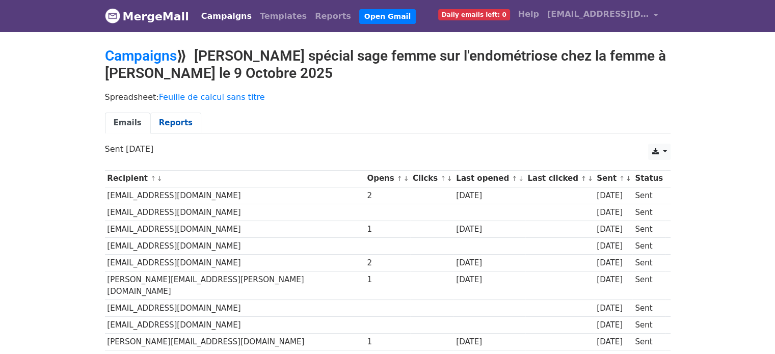
click at [167, 126] on link "Reports" at bounding box center [175, 123] width 51 height 21
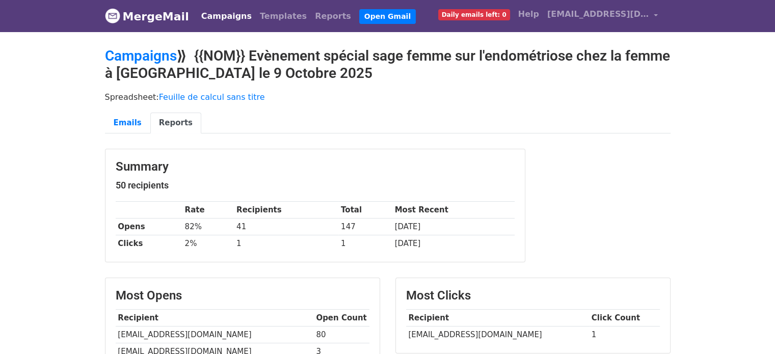
click at [202, 335] on td "nathaliedaganaud@gmail.com" at bounding box center [215, 335] width 198 height 17
copy tr "nathaliedaganaud@gmail.com"
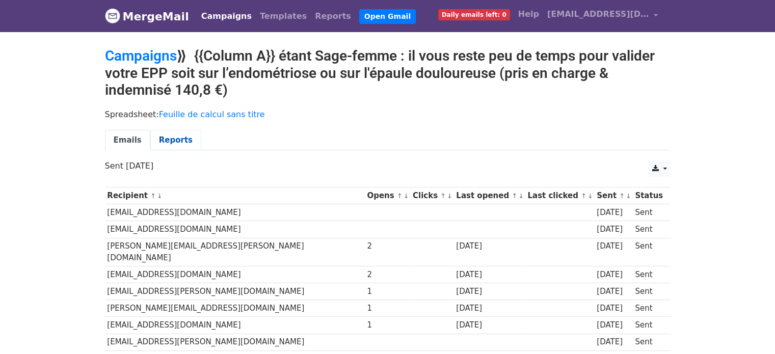
click at [159, 138] on link "Reports" at bounding box center [175, 140] width 51 height 21
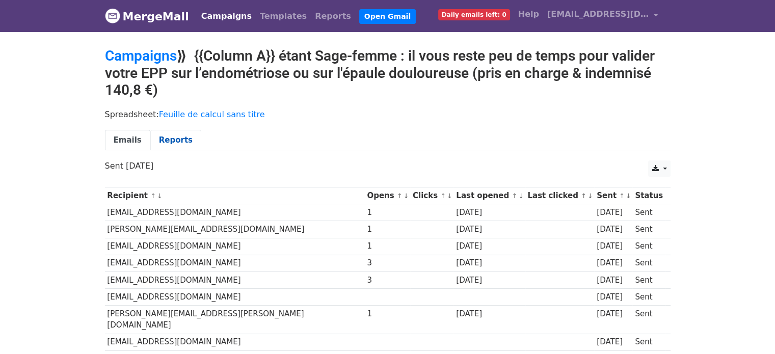
click at [150, 138] on link "Reports" at bounding box center [175, 140] width 51 height 21
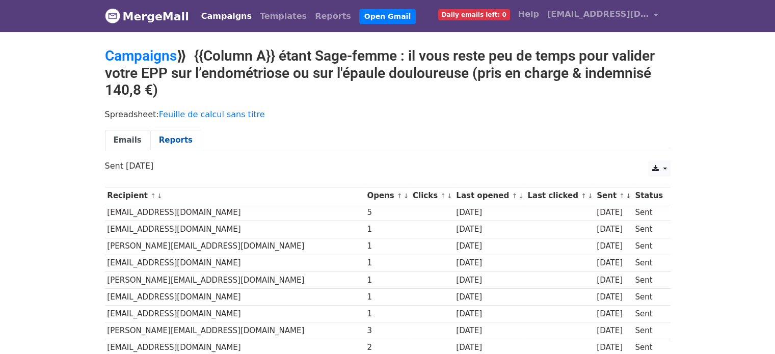
click at [154, 137] on link "Reports" at bounding box center [175, 140] width 51 height 21
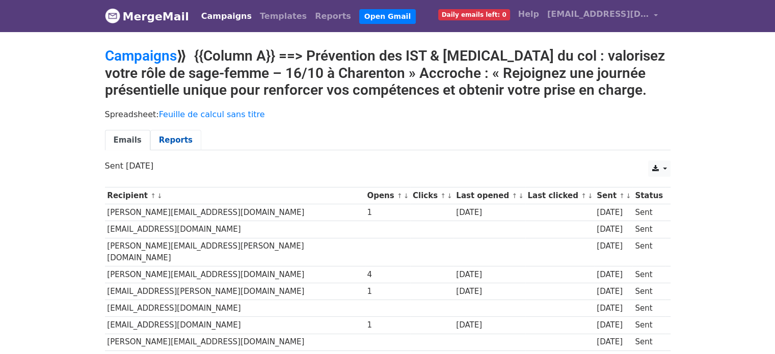
click at [172, 133] on link "Reports" at bounding box center [175, 140] width 51 height 21
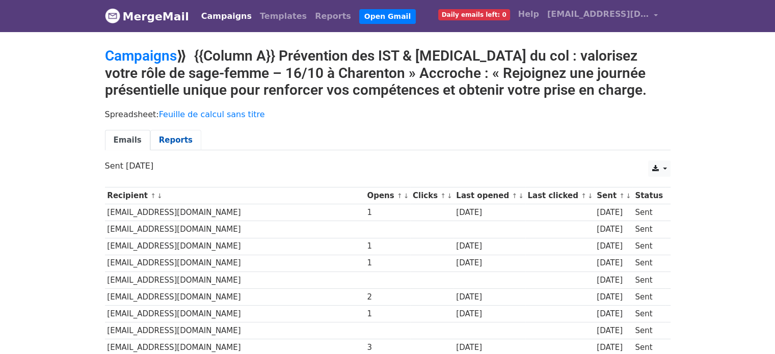
click at [158, 138] on link "Reports" at bounding box center [175, 140] width 51 height 21
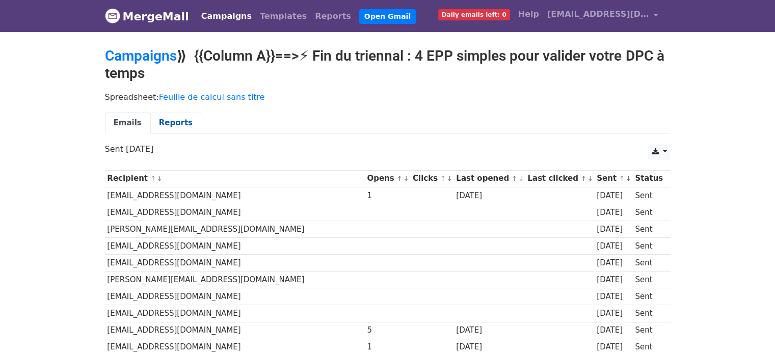
click at [159, 126] on link "Reports" at bounding box center [175, 123] width 51 height 21
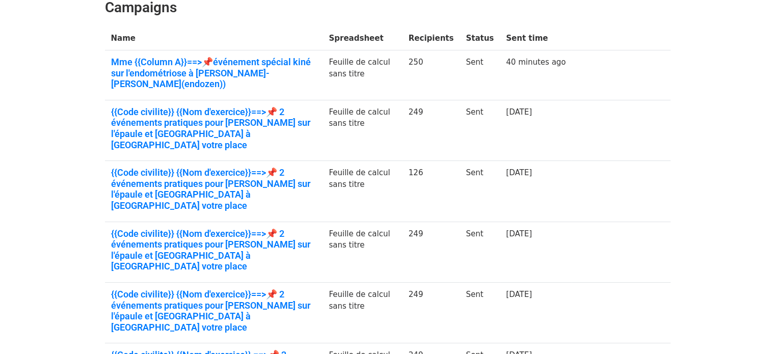
scroll to position [160, 0]
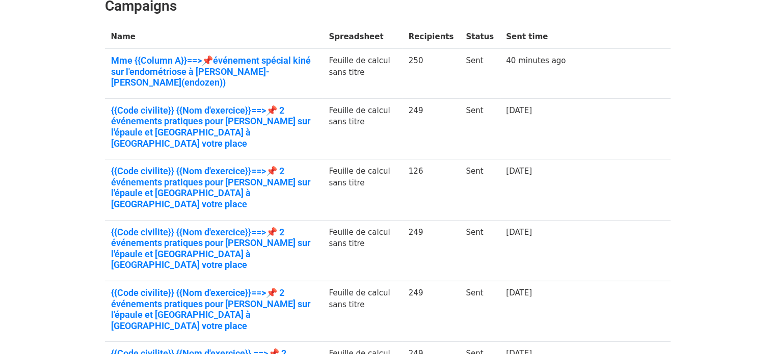
drag, startPoint x: 782, startPoint y: 96, endPoint x: 781, endPoint y: 166, distance: 69.3
click at [774, 166] on html "MergeMail Campaigns Templates Reports Open Gmail Daily emails left: 0 Help clau…" at bounding box center [387, 275] width 775 height 870
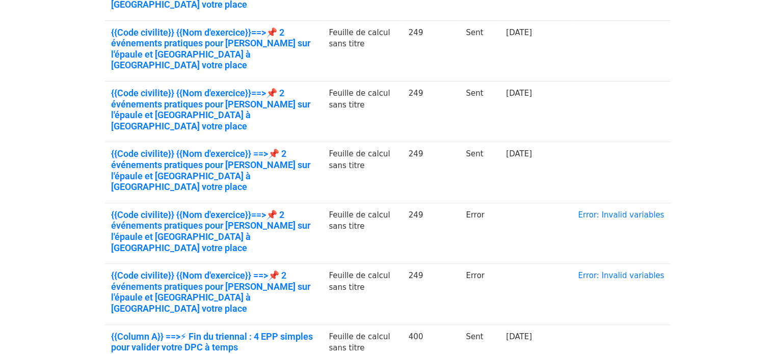
scroll to position [383, 0]
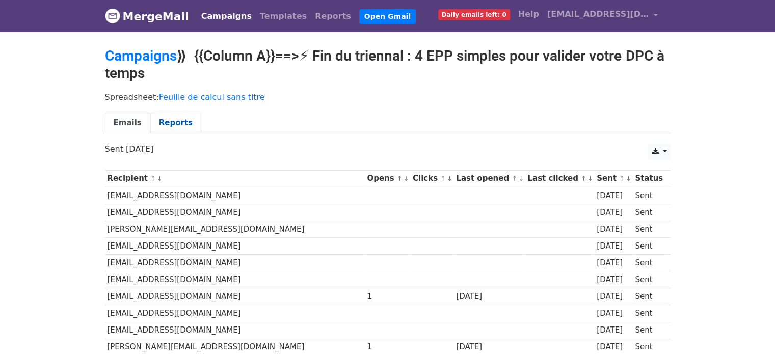
click at [166, 120] on link "Reports" at bounding box center [175, 123] width 51 height 21
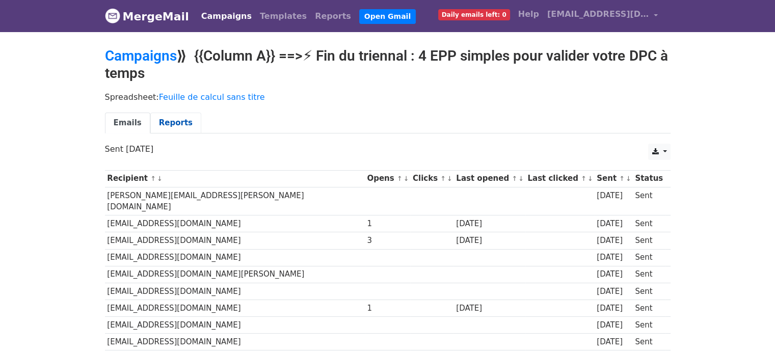
click at [164, 116] on link "Reports" at bounding box center [175, 123] width 51 height 21
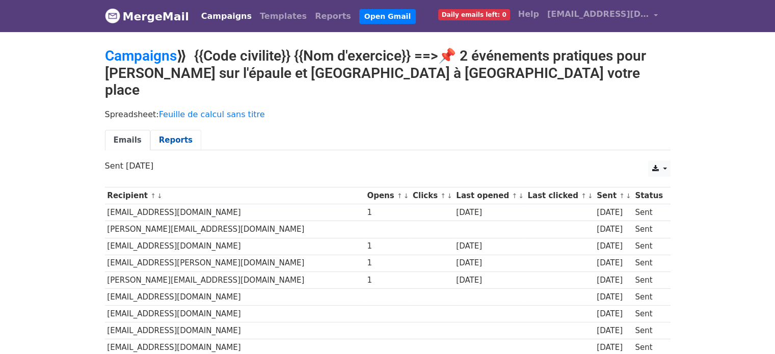
click at [161, 130] on link "Reports" at bounding box center [175, 140] width 51 height 21
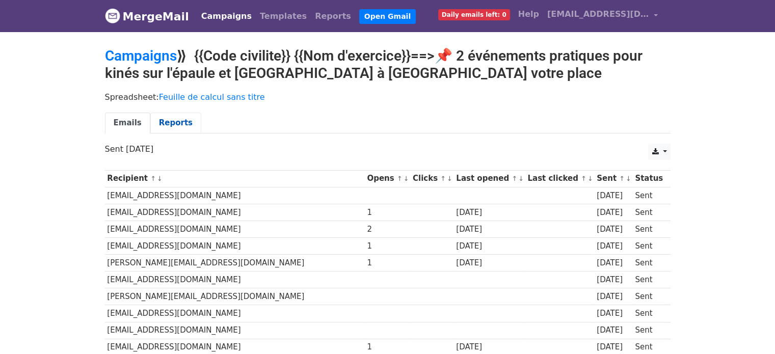
click at [164, 125] on link "Reports" at bounding box center [175, 123] width 51 height 21
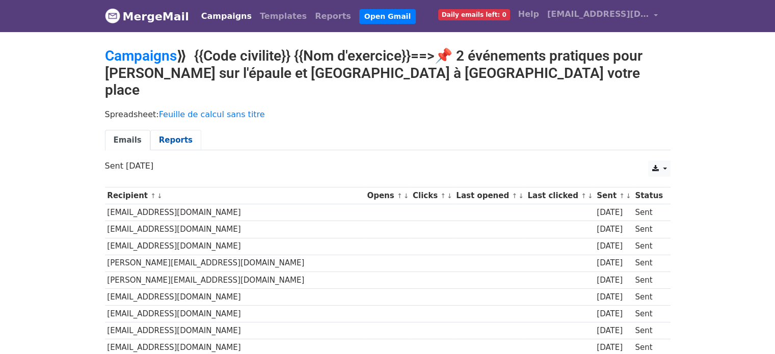
click at [168, 130] on link "Reports" at bounding box center [175, 140] width 51 height 21
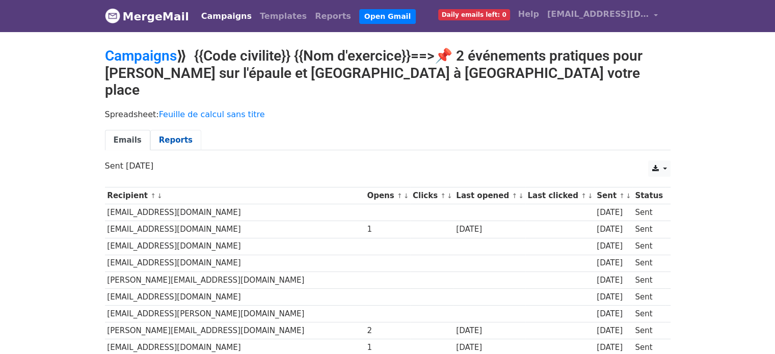
click at [168, 130] on link "Reports" at bounding box center [175, 140] width 51 height 21
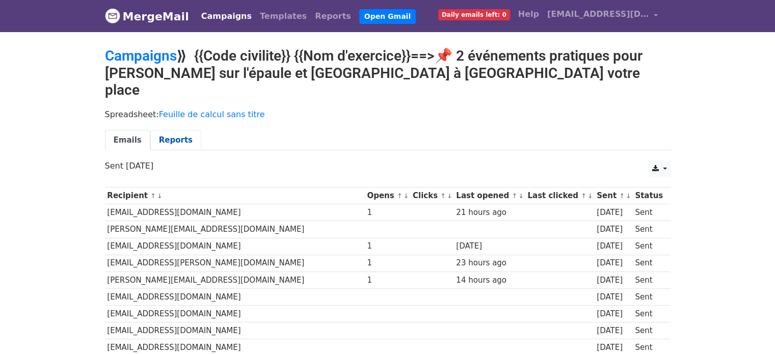
click at [154, 130] on link "Reports" at bounding box center [175, 140] width 51 height 21
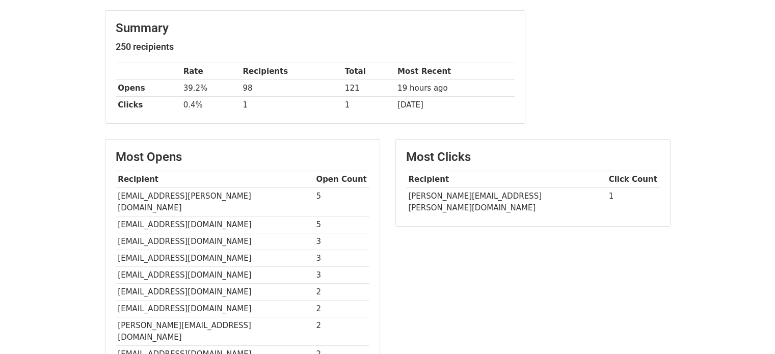
scroll to position [141, 0]
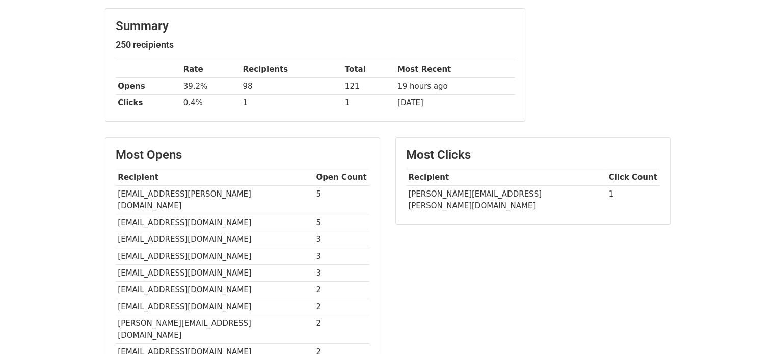
click at [471, 193] on td "[PERSON_NAME][EMAIL_ADDRESS][PERSON_NAME][DOMAIN_NAME]" at bounding box center [506, 200] width 200 height 28
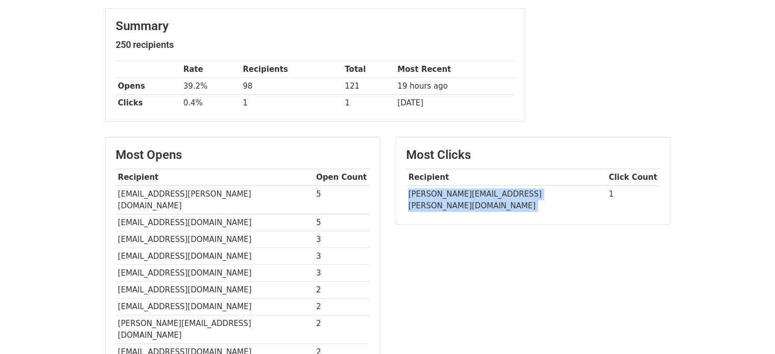
click at [471, 193] on td "[PERSON_NAME][EMAIL_ADDRESS][PERSON_NAME][DOMAIN_NAME]" at bounding box center [506, 200] width 200 height 28
copy tr "[PERSON_NAME][EMAIL_ADDRESS][PERSON_NAME][DOMAIN_NAME]"
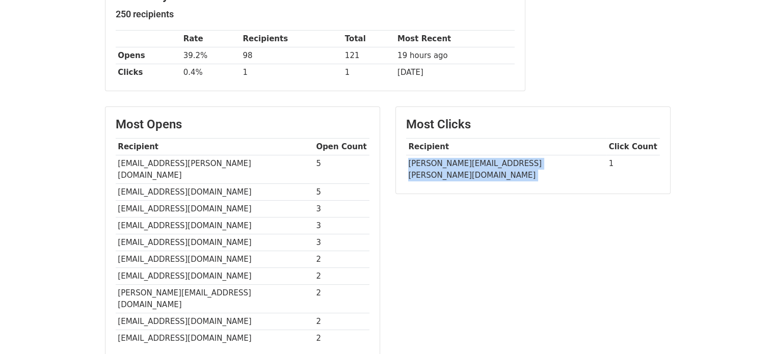
scroll to position [176, 0]
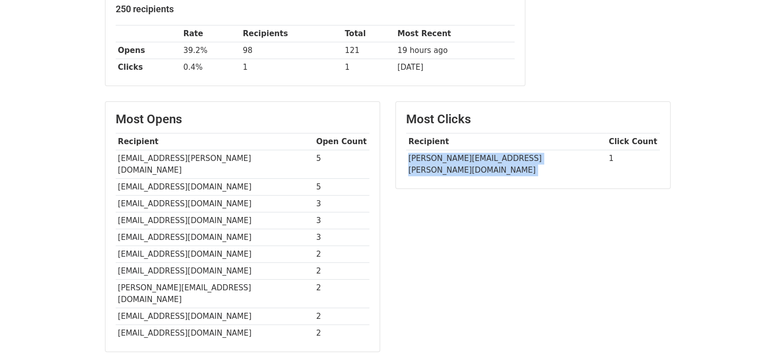
click at [450, 155] on td "[PERSON_NAME][EMAIL_ADDRESS][PERSON_NAME][DOMAIN_NAME]" at bounding box center [506, 164] width 200 height 28
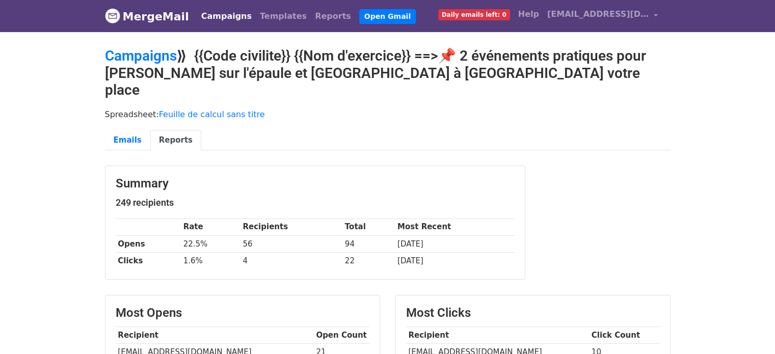
drag, startPoint x: 782, startPoint y: 163, endPoint x: 782, endPoint y: 88, distance: 74.9
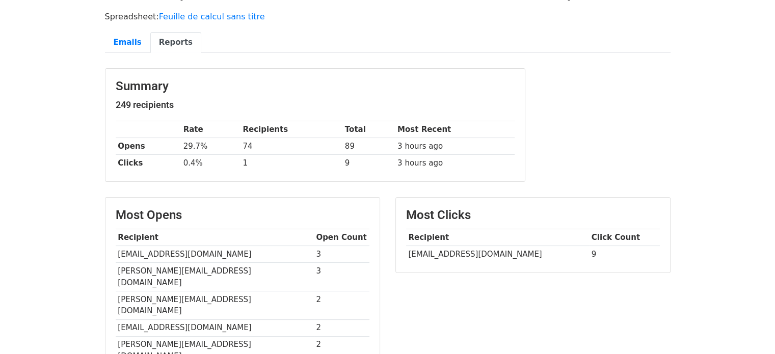
scroll to position [85, 0]
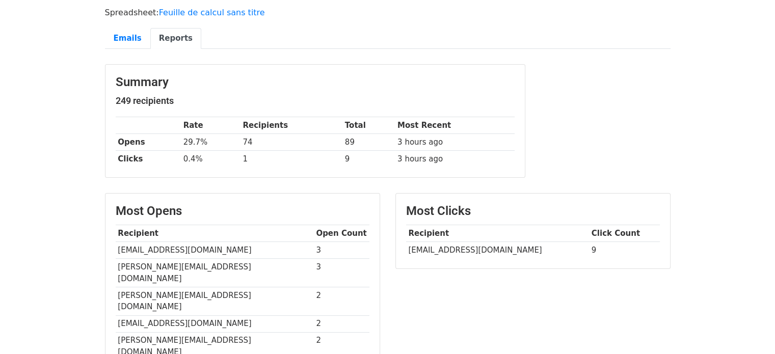
click at [440, 248] on td "[EMAIL_ADDRESS][DOMAIN_NAME]" at bounding box center [497, 250] width 183 height 17
copy tr "alexiathullier@hotmail.fr"
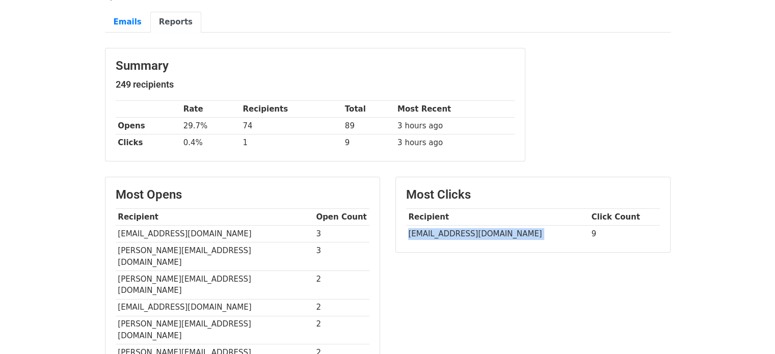
scroll to position [102, 0]
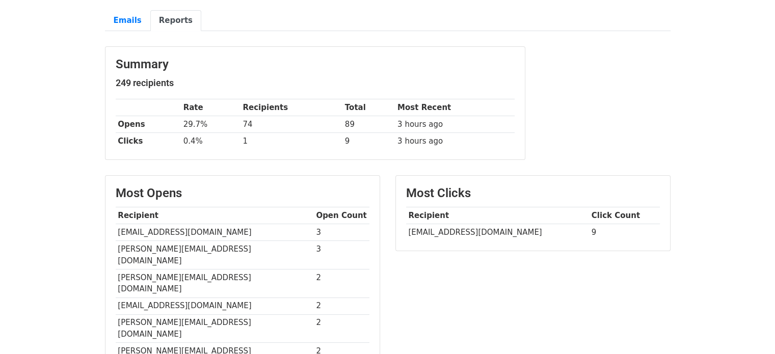
click at [179, 298] on td "alexiathullier@hotmail.fr" at bounding box center [215, 306] width 198 height 17
click at [493, 119] on td "3 hours ago" at bounding box center [454, 124] width 119 height 17
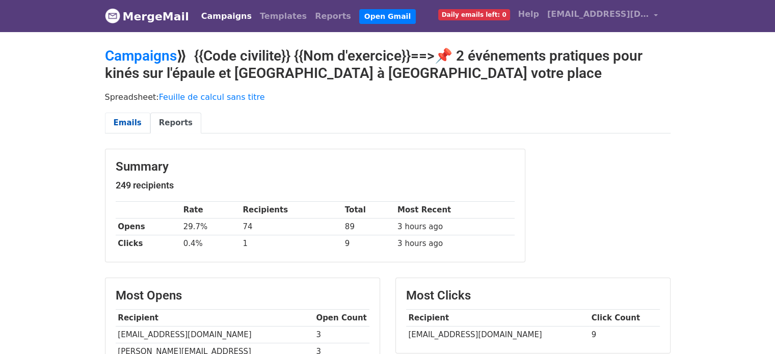
click at [121, 122] on link "Emails" at bounding box center [127, 123] width 45 height 21
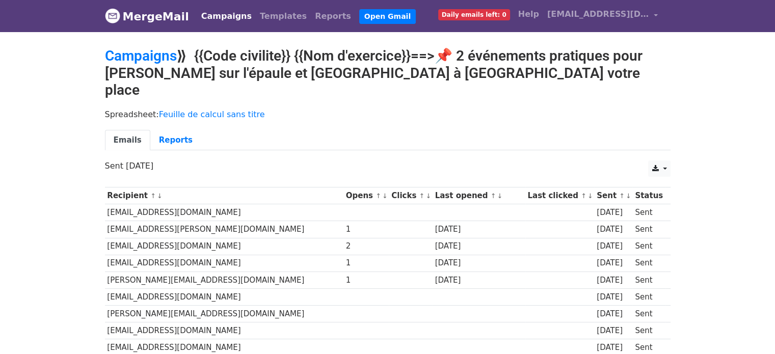
click at [322, 130] on ul "Emails Reports" at bounding box center [388, 140] width 566 height 21
click at [178, 130] on link "Reports" at bounding box center [175, 140] width 51 height 21
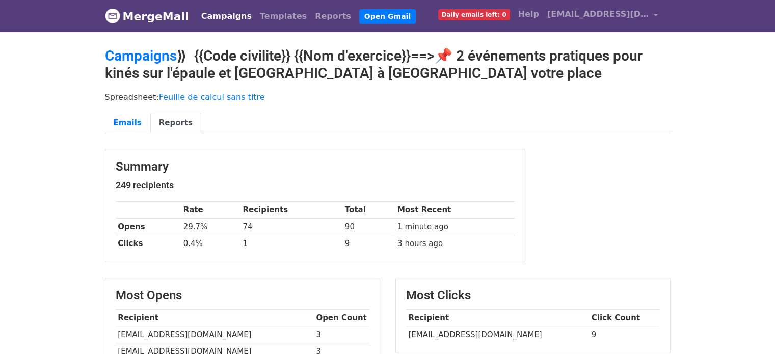
click at [442, 330] on td "[EMAIL_ADDRESS][DOMAIN_NAME]" at bounding box center [497, 335] width 183 height 17
copy tr "[EMAIL_ADDRESS][DOMAIN_NAME]"
click at [123, 117] on link "Emails" at bounding box center [127, 123] width 45 height 21
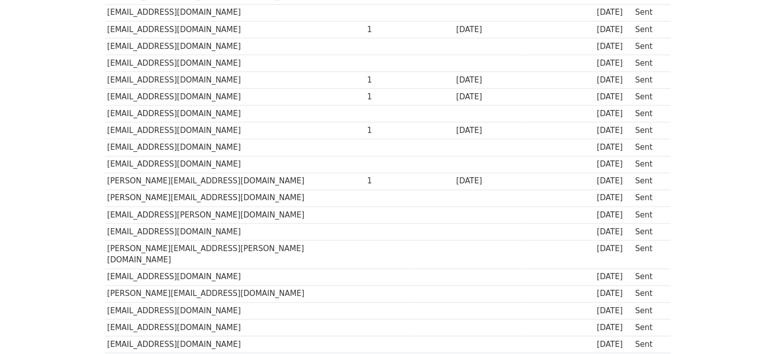
scroll to position [2012, 0]
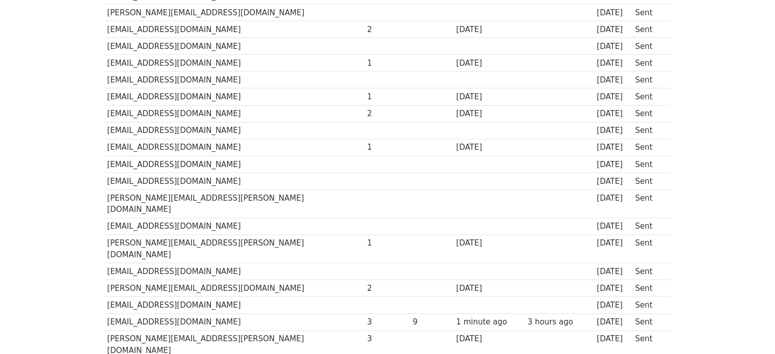
click at [172, 314] on td "[EMAIL_ADDRESS][DOMAIN_NAME]" at bounding box center [235, 322] width 260 height 17
copy tr "[EMAIL_ADDRESS][DOMAIN_NAME]"
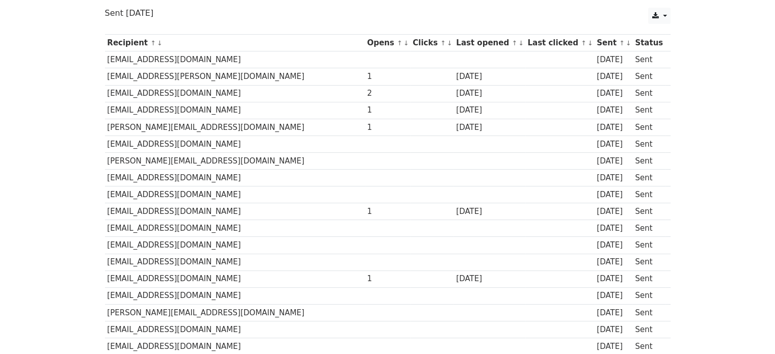
scroll to position [0, 0]
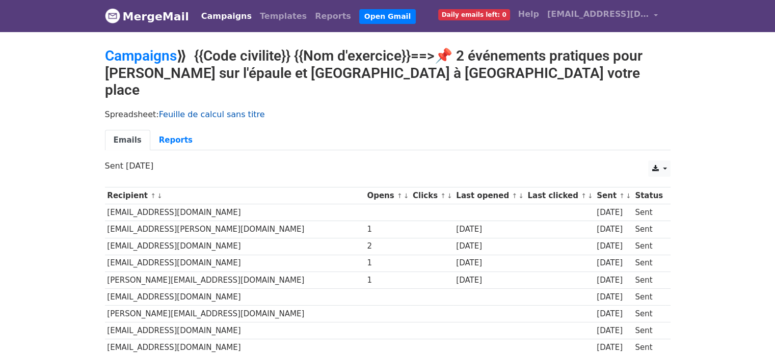
click at [198, 110] on link "Feuille de calcul sans titre" at bounding box center [212, 115] width 106 height 10
click at [173, 130] on link "Reports" at bounding box center [175, 140] width 51 height 21
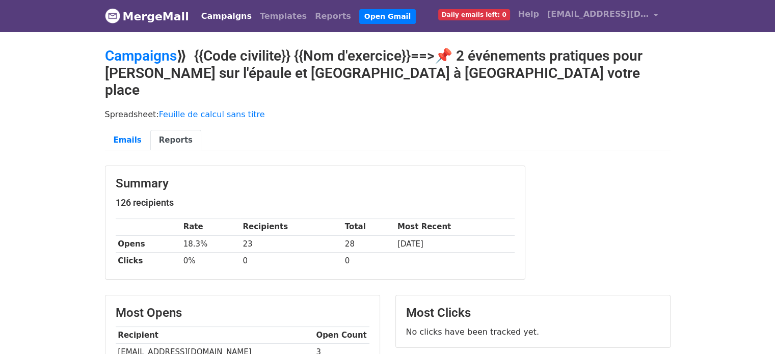
drag, startPoint x: 782, startPoint y: 139, endPoint x: 782, endPoint y: 4, distance: 134.5
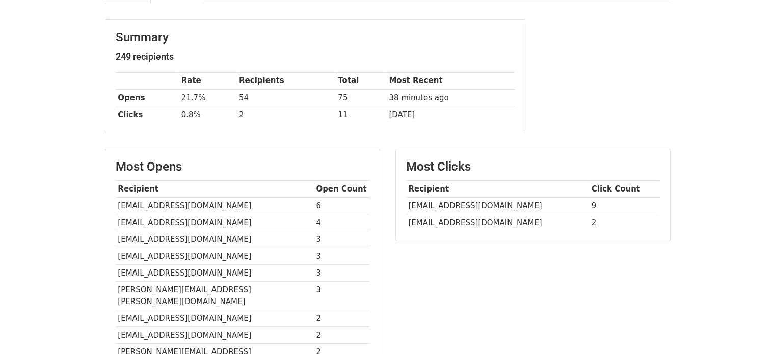
scroll to position [147, 0]
drag, startPoint x: 782, startPoint y: 176, endPoint x: 774, endPoint y: 247, distance: 70.7
click at [774, 247] on html "MergeMail Campaigns Templates Reports Open Gmail Daily emails left: 0 Help [EMA…" at bounding box center [387, 225] width 775 height 745
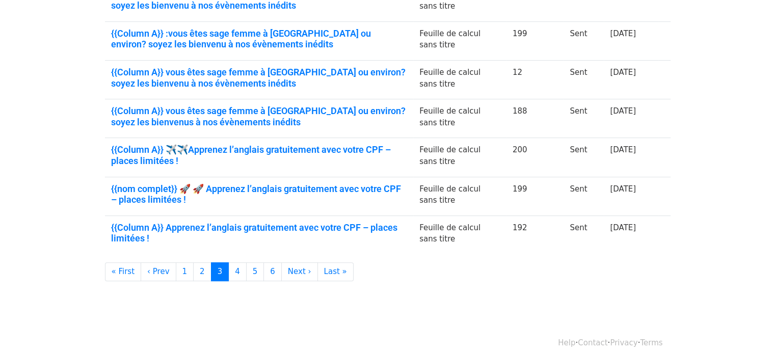
scroll to position [349, 0]
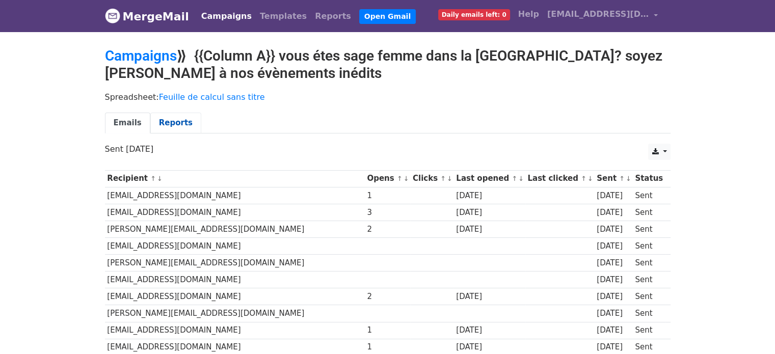
click at [168, 120] on link "Reports" at bounding box center [175, 123] width 51 height 21
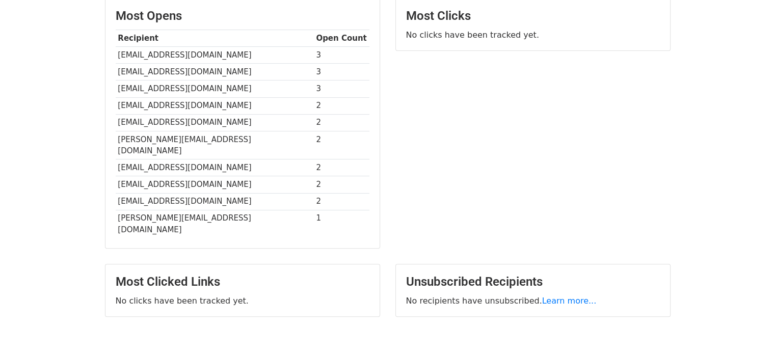
scroll to position [281, 0]
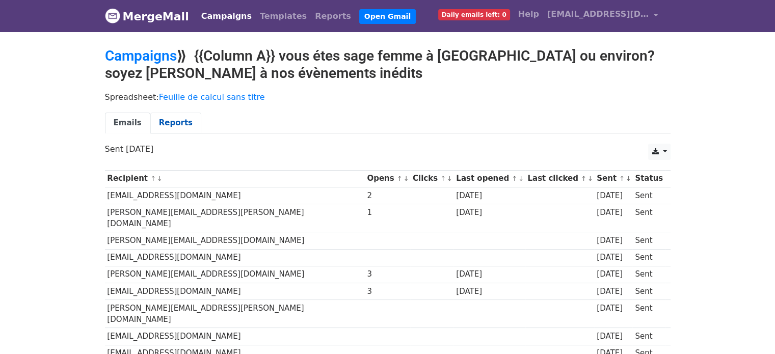
click at [166, 118] on link "Reports" at bounding box center [175, 123] width 51 height 21
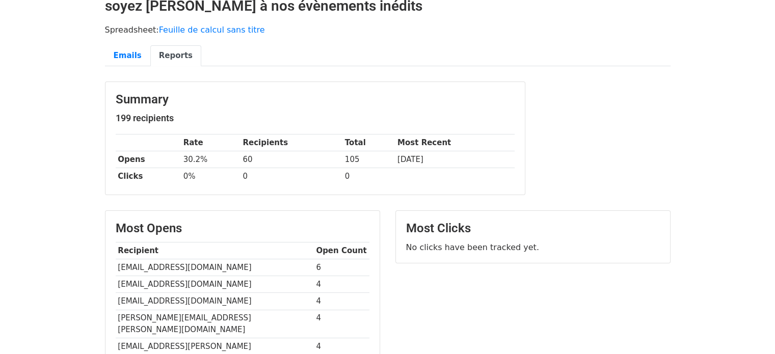
scroll to position [72, 0]
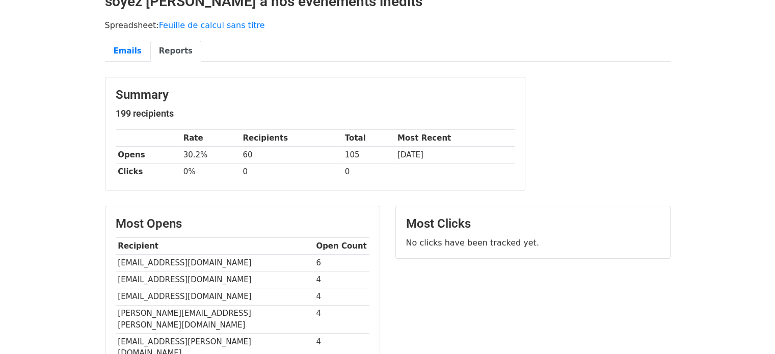
drag, startPoint x: 782, startPoint y: 124, endPoint x: 781, endPoint y: 161, distance: 36.7
click at [774, 161] on html "MergeMail Campaigns Templates Reports Open Gmail Daily emails left: 0 Help [EMA…" at bounding box center [387, 283] width 775 height 711
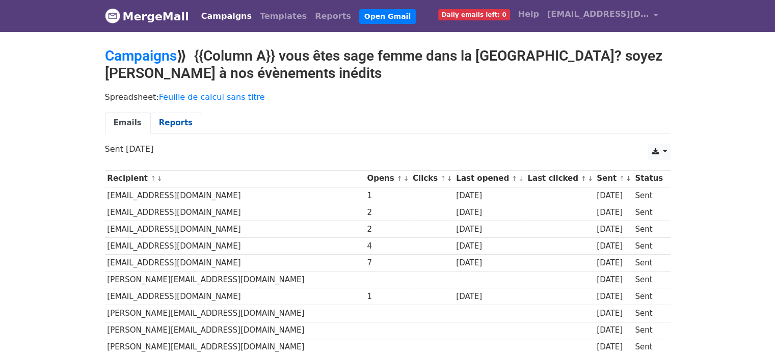
click at [167, 127] on link "Reports" at bounding box center [175, 123] width 51 height 21
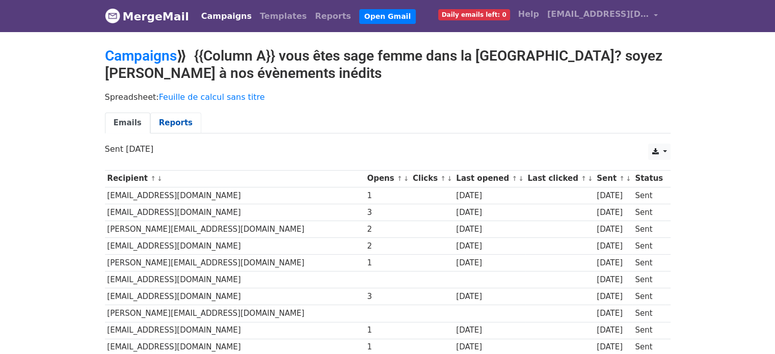
click at [159, 116] on link "Reports" at bounding box center [175, 123] width 51 height 21
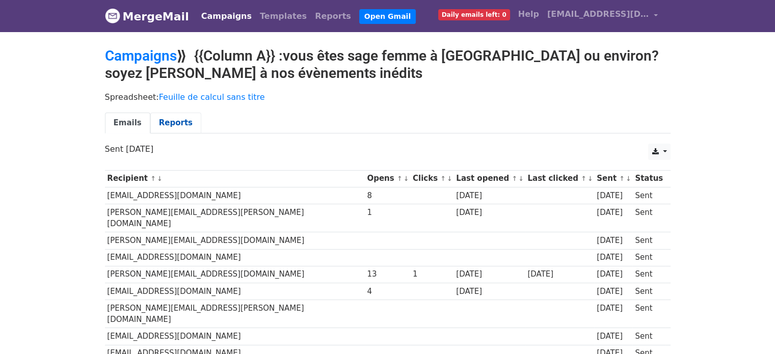
click at [166, 118] on link "Reports" at bounding box center [175, 123] width 51 height 21
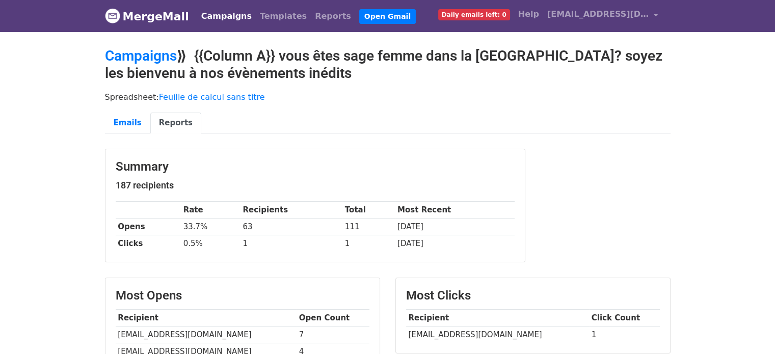
click at [453, 330] on td "lauraloussala@gmail.com" at bounding box center [497, 335] width 183 height 17
copy tr "lauraloussala@gmail.com"
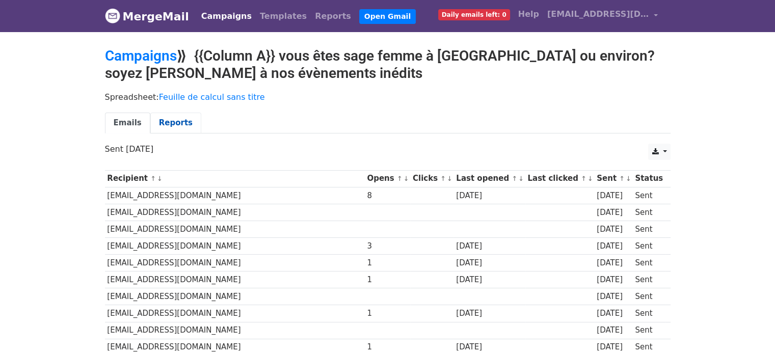
click at [171, 116] on link "Reports" at bounding box center [175, 123] width 51 height 21
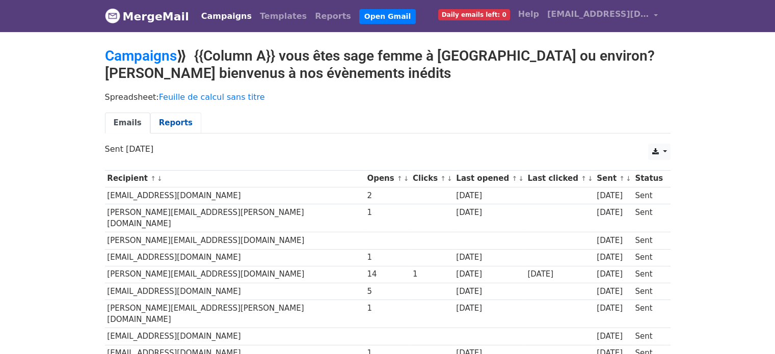
click at [163, 122] on link "Reports" at bounding box center [175, 123] width 51 height 21
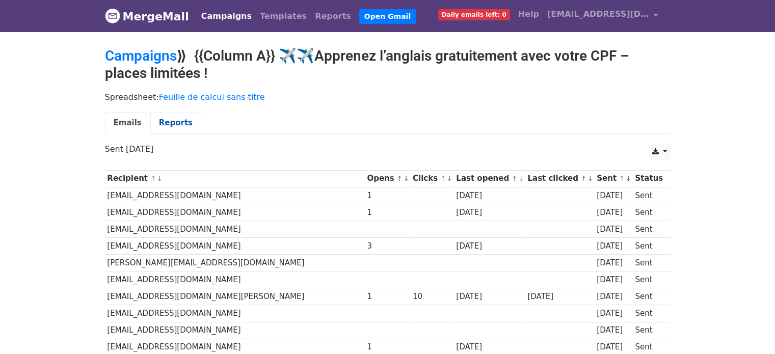
click at [167, 122] on link "Reports" at bounding box center [175, 123] width 51 height 21
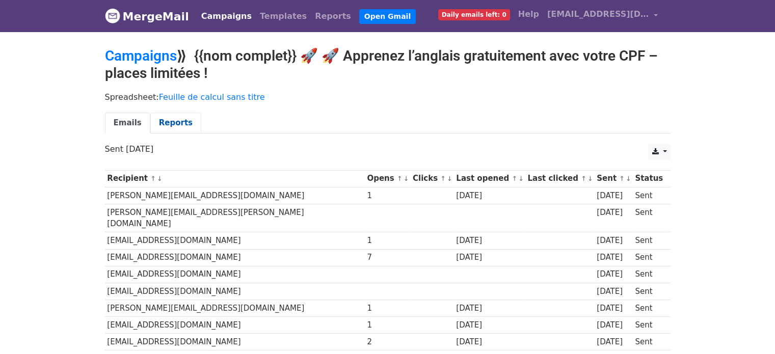
click at [169, 128] on link "Reports" at bounding box center [175, 123] width 51 height 21
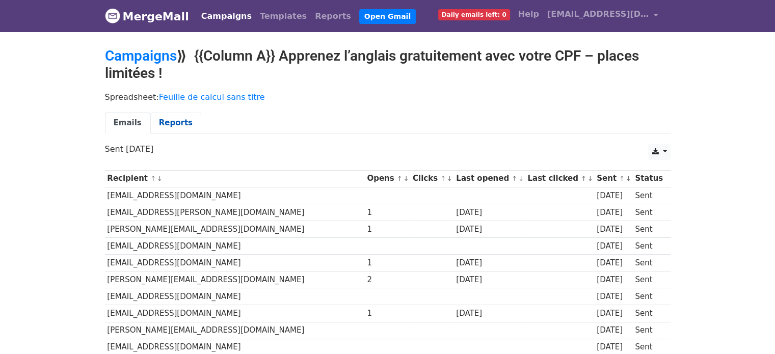
click at [170, 121] on link "Reports" at bounding box center [175, 123] width 51 height 21
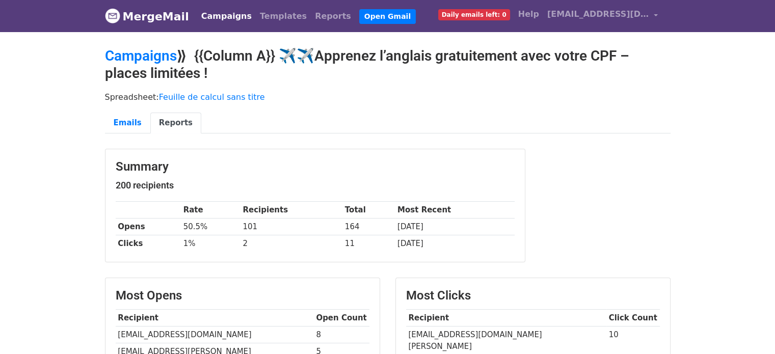
drag, startPoint x: 780, startPoint y: 146, endPoint x: 782, endPoint y: 124, distance: 22.6
